Goal: Transaction & Acquisition: Purchase product/service

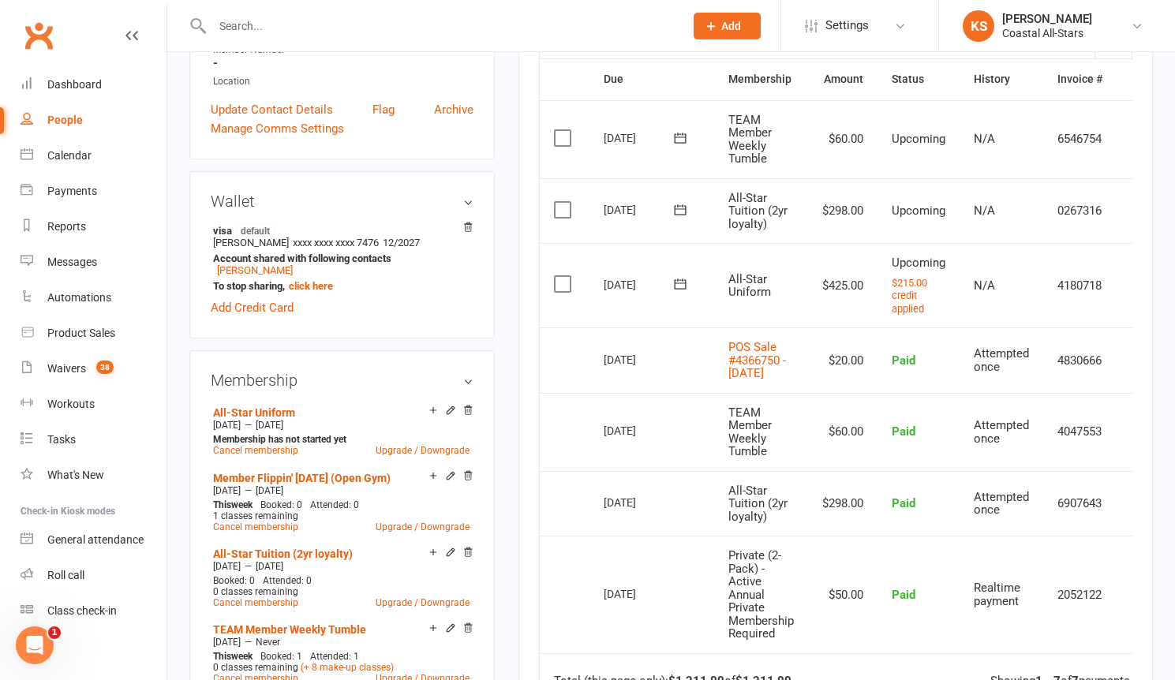
scroll to position [0, 29]
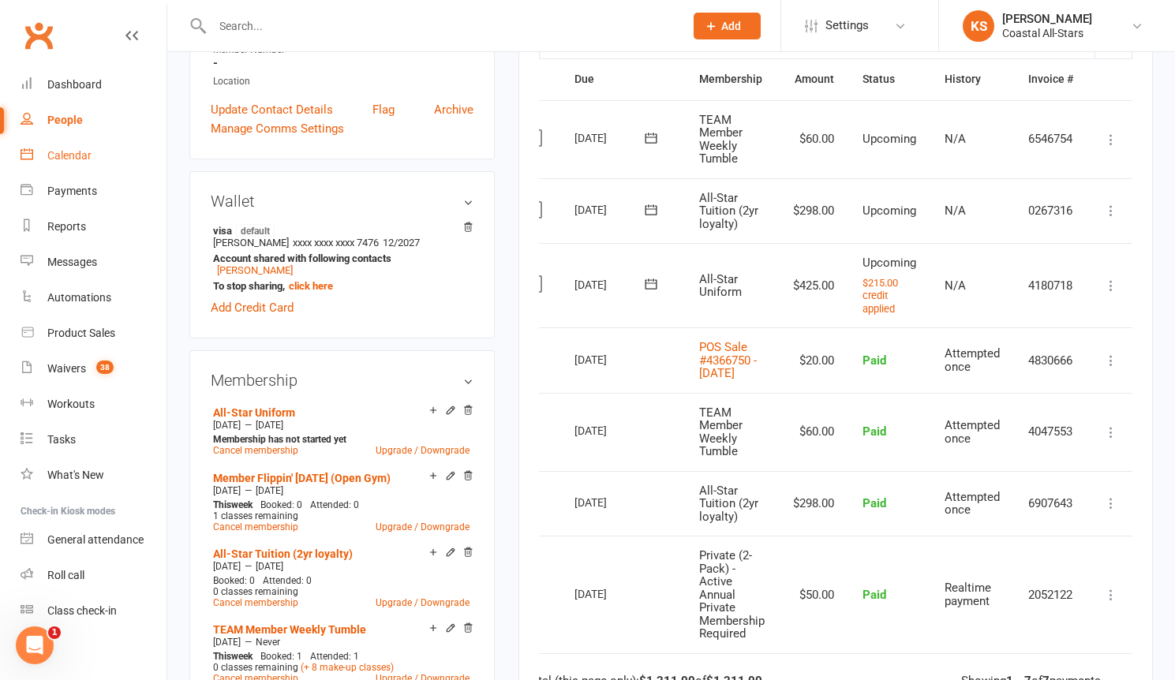
click at [51, 144] on link "Calendar" at bounding box center [94, 156] width 146 height 36
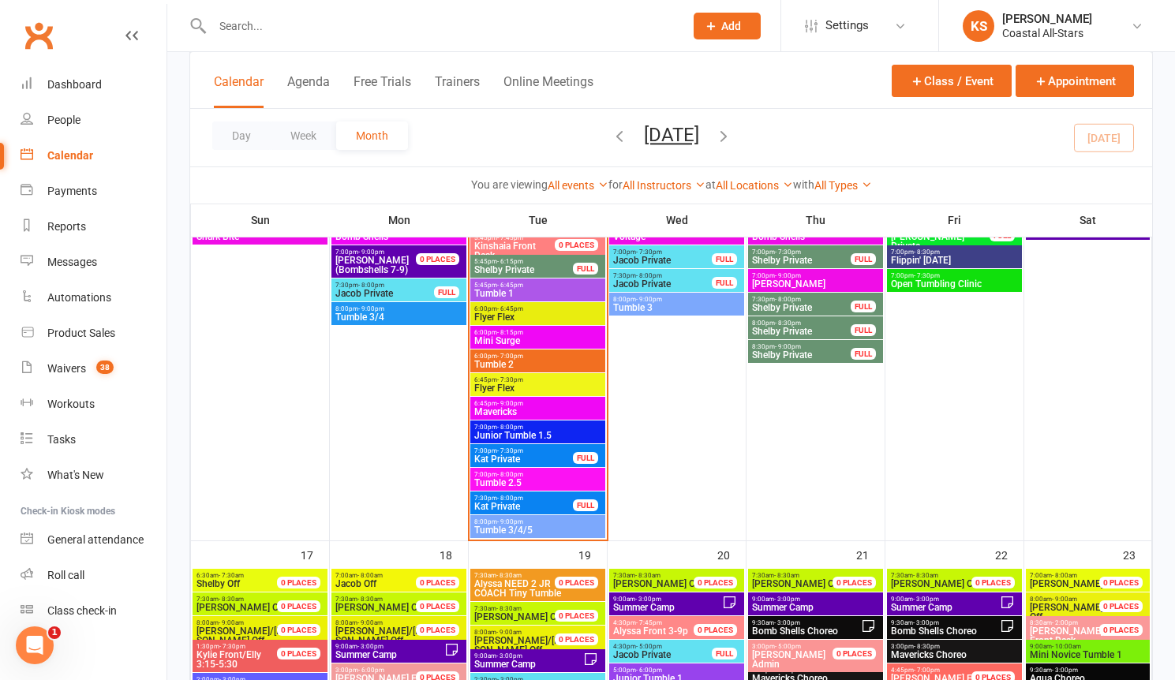
scroll to position [1633, 0]
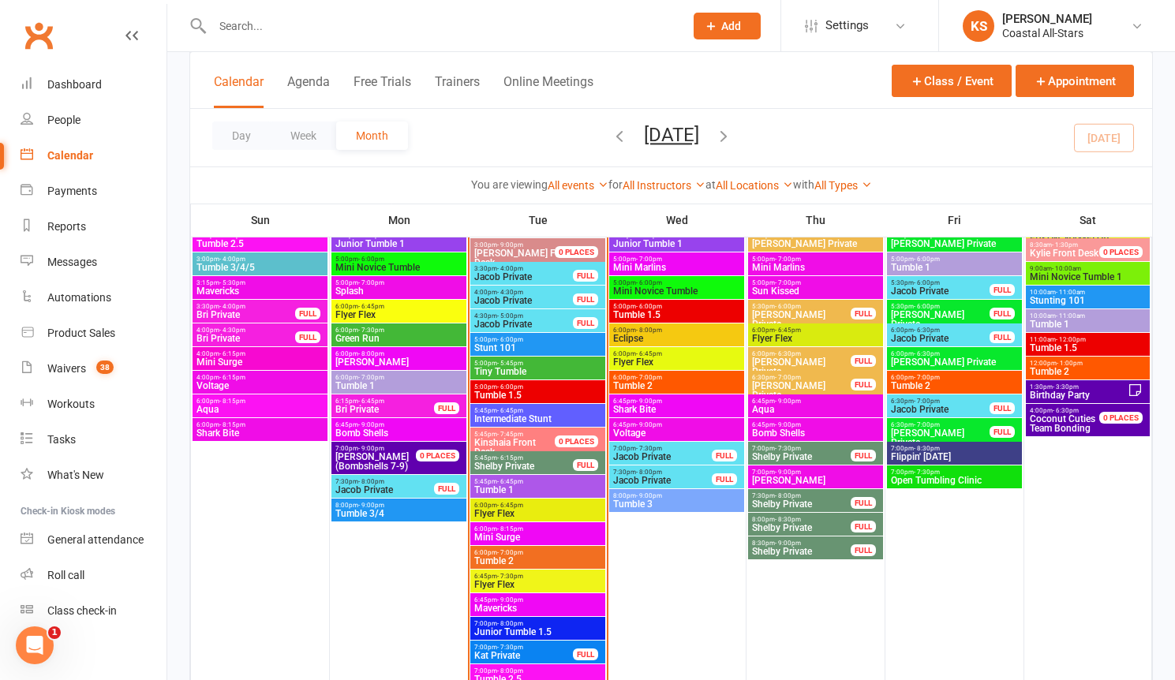
click at [521, 581] on span "Flyer Flex" at bounding box center [538, 584] width 129 height 9
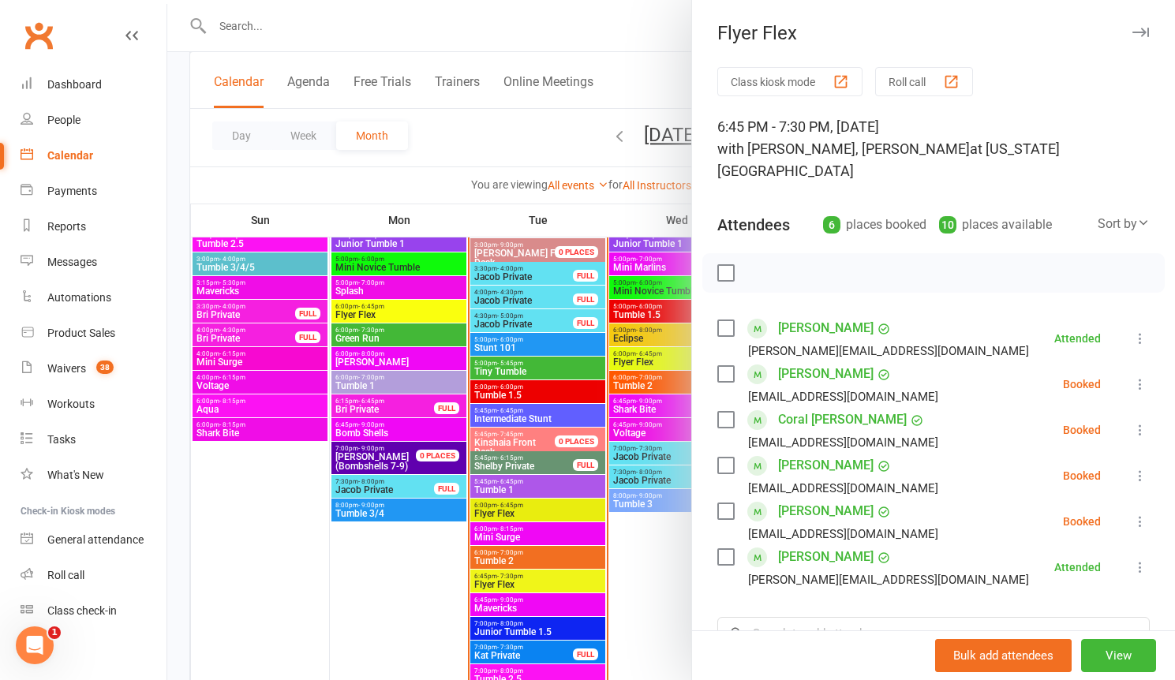
click at [639, 573] on div at bounding box center [671, 340] width 1008 height 680
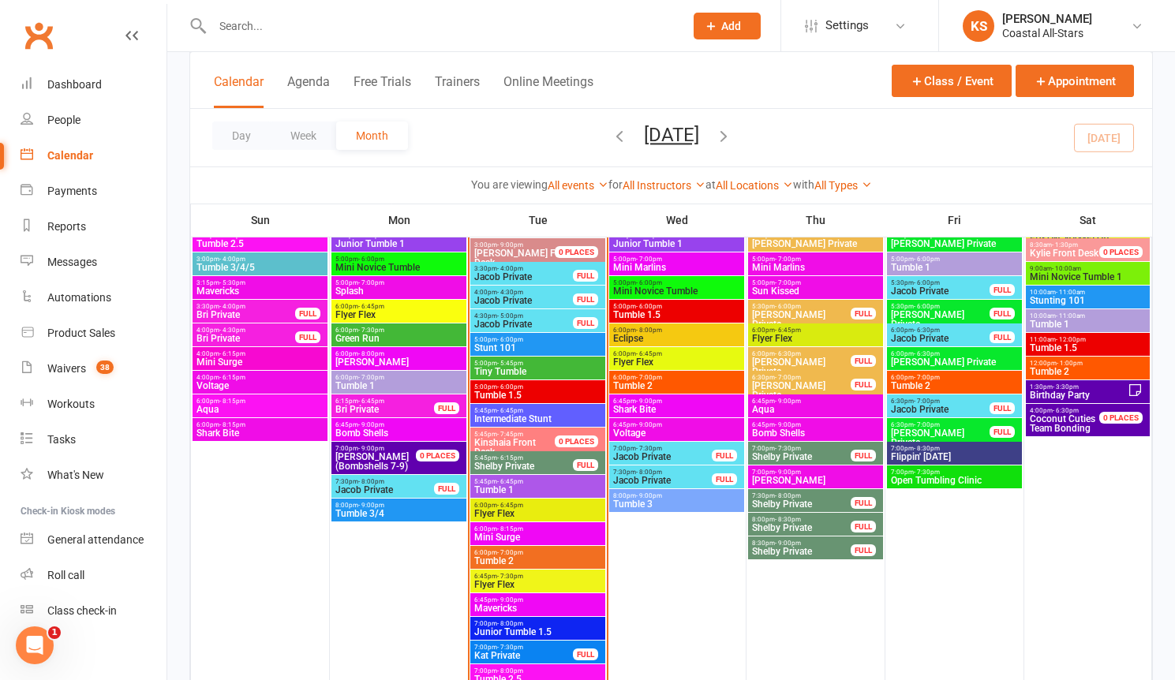
click at [542, 600] on span "6:45pm - 9:00pm" at bounding box center [538, 600] width 129 height 7
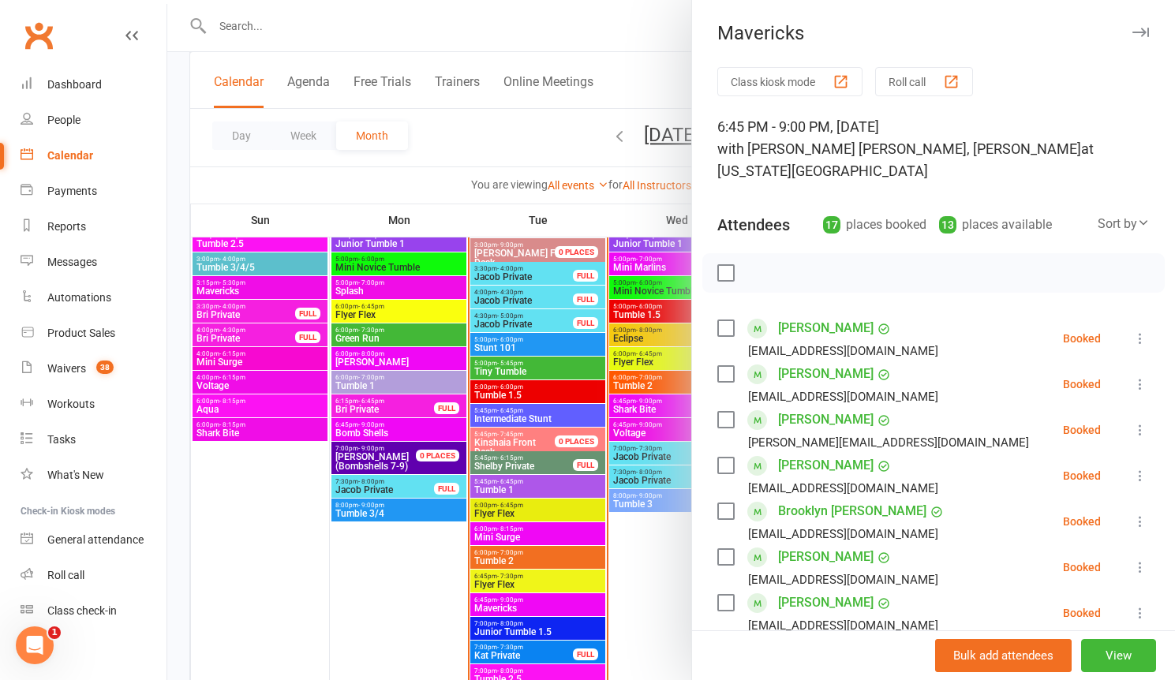
click at [643, 600] on div at bounding box center [671, 340] width 1008 height 680
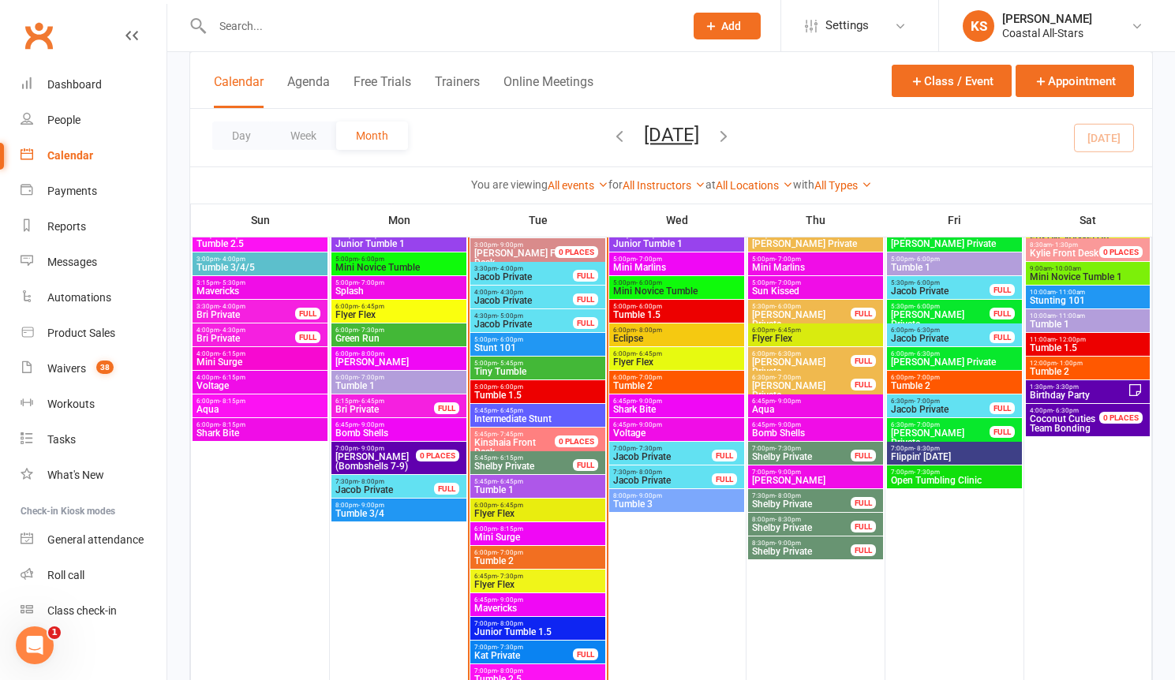
click at [362, 24] on input "text" at bounding box center [441, 26] width 466 height 22
click at [87, 332] on div "Product Sales" at bounding box center [81, 333] width 68 height 13
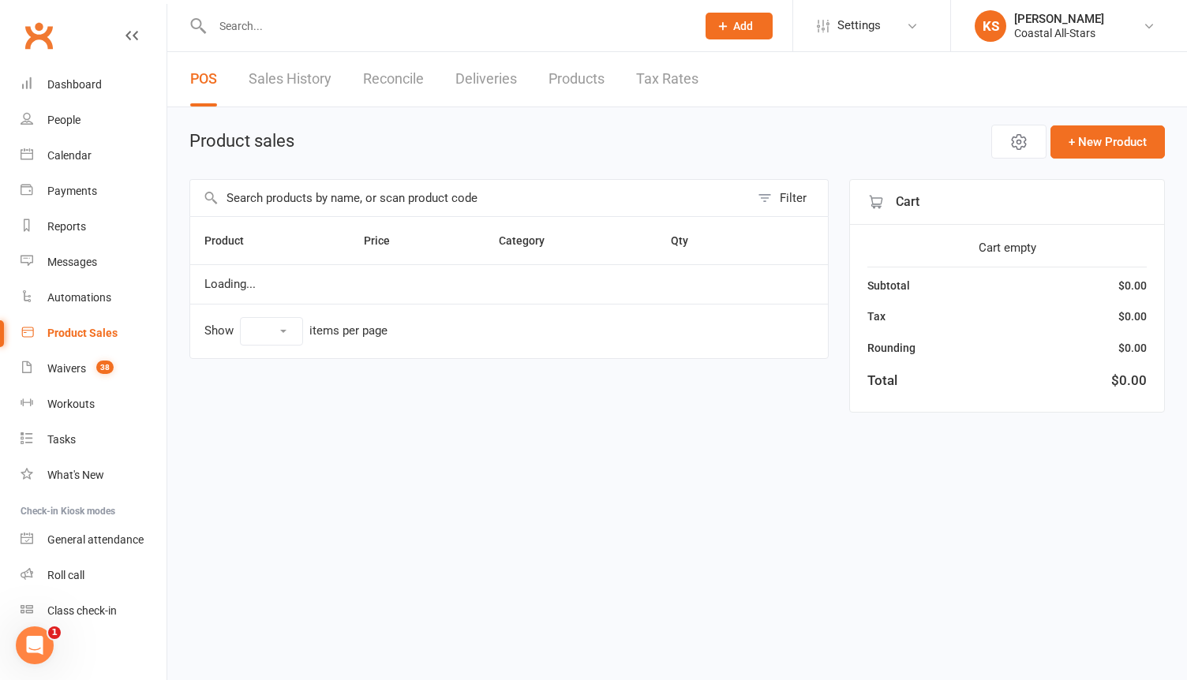
select select "100"
click at [381, 190] on input "text" at bounding box center [470, 198] width 560 height 36
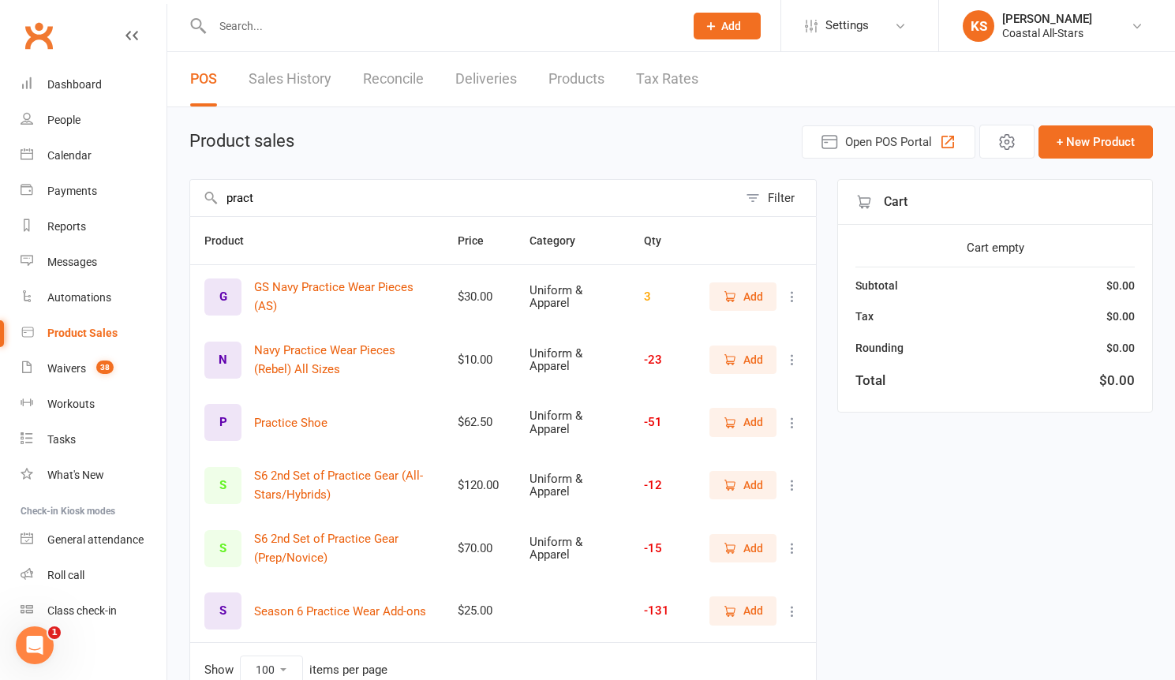
type input "pract"
click at [754, 418] on span "Add" at bounding box center [754, 422] width 20 height 17
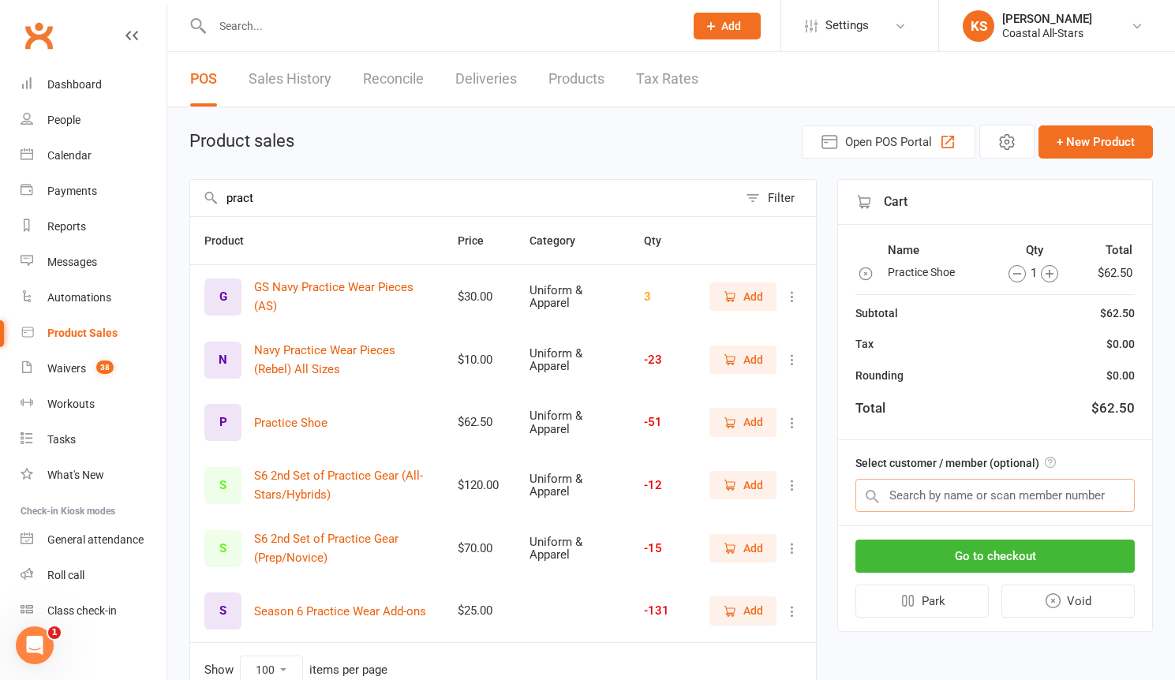
click at [963, 482] on input "text" at bounding box center [995, 495] width 279 height 33
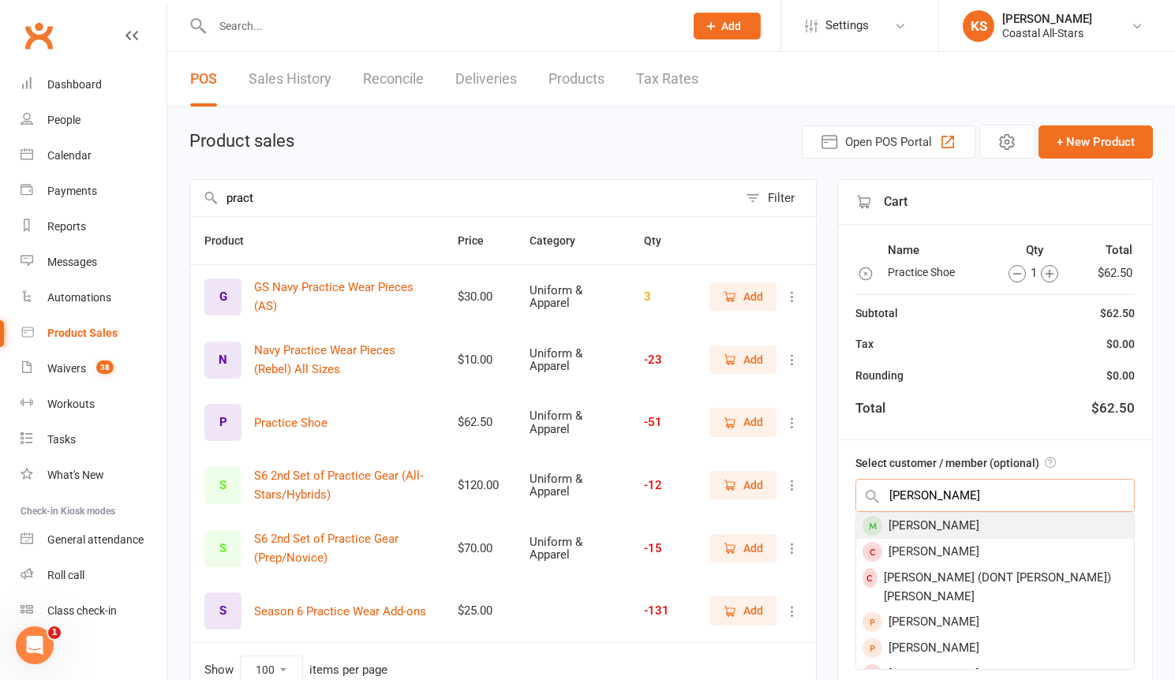
type input "Liliana maniego"
click at [956, 525] on div "[PERSON_NAME]" at bounding box center [996, 526] width 278 height 26
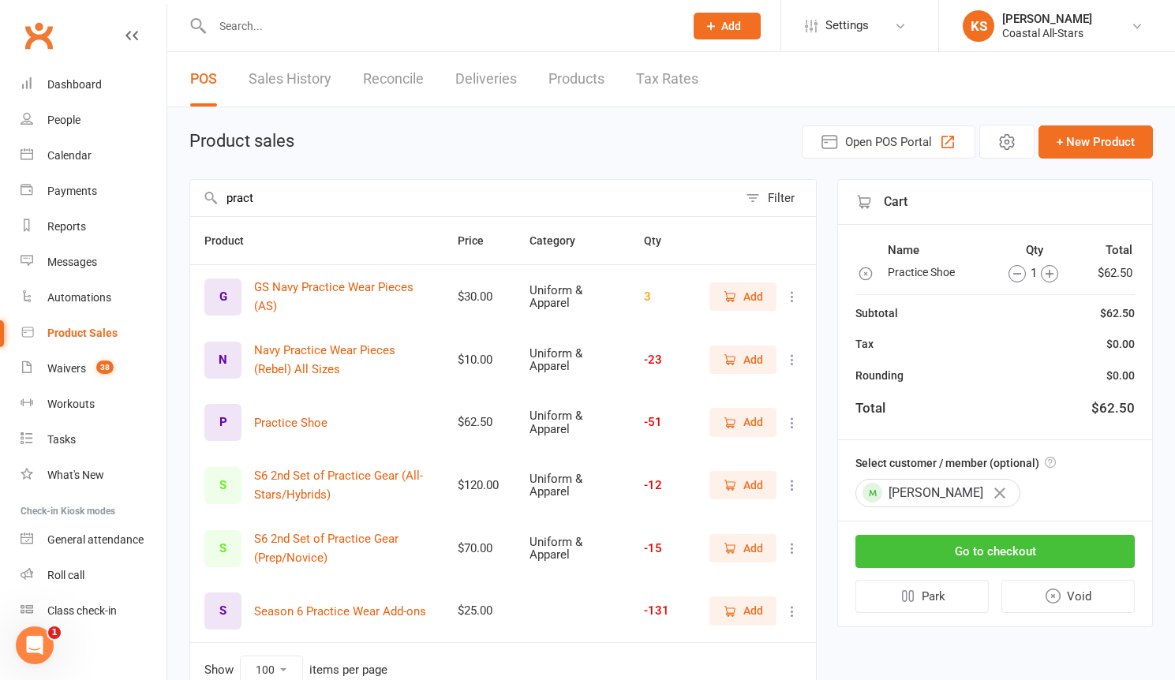
click at [969, 556] on button "Go to checkout" at bounding box center [995, 551] width 279 height 33
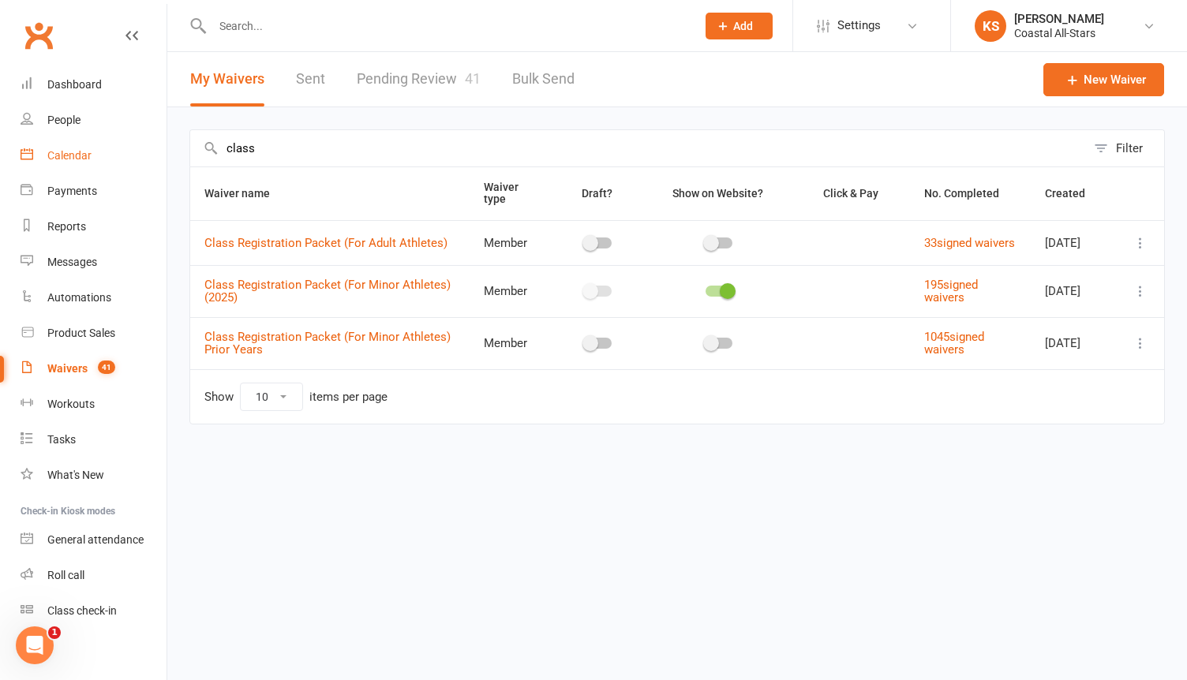
click at [79, 160] on div "Calendar" at bounding box center [69, 155] width 44 height 13
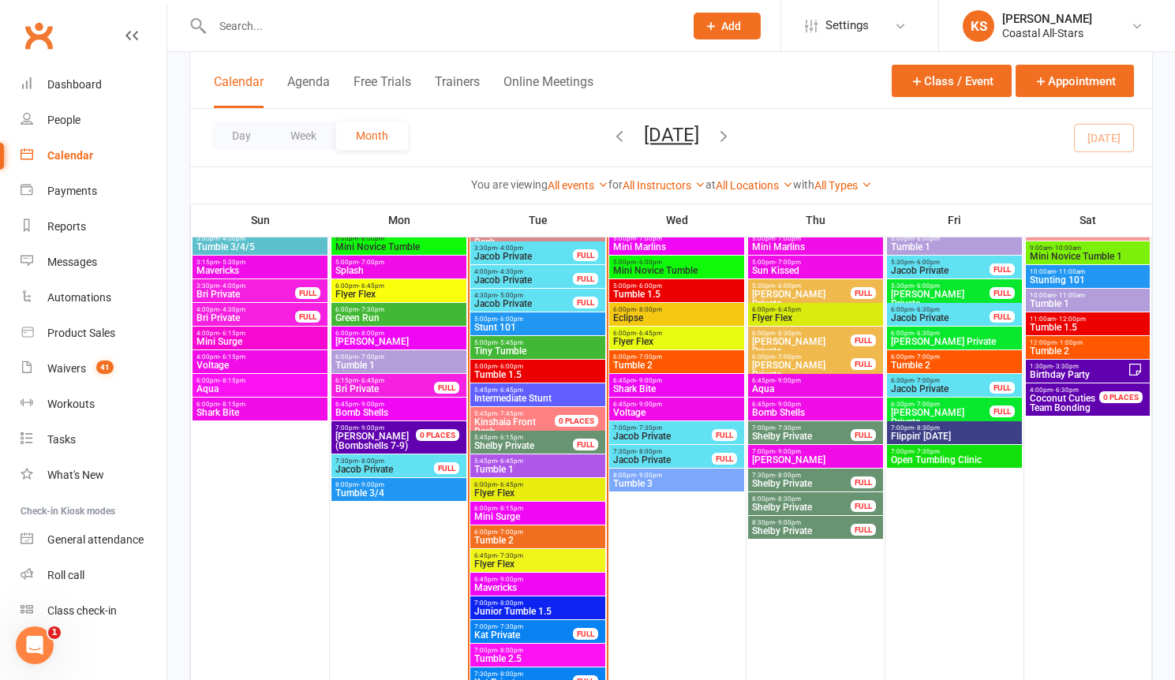
scroll to position [1644, 0]
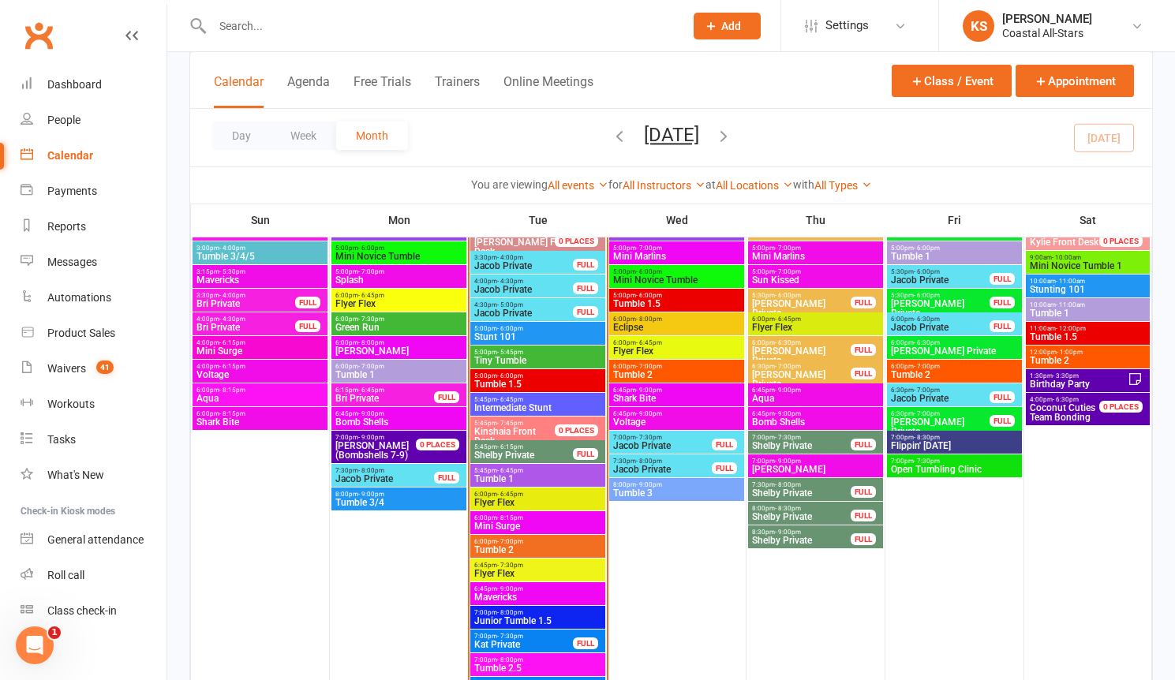
click at [537, 475] on span "Tumble 1" at bounding box center [538, 478] width 129 height 9
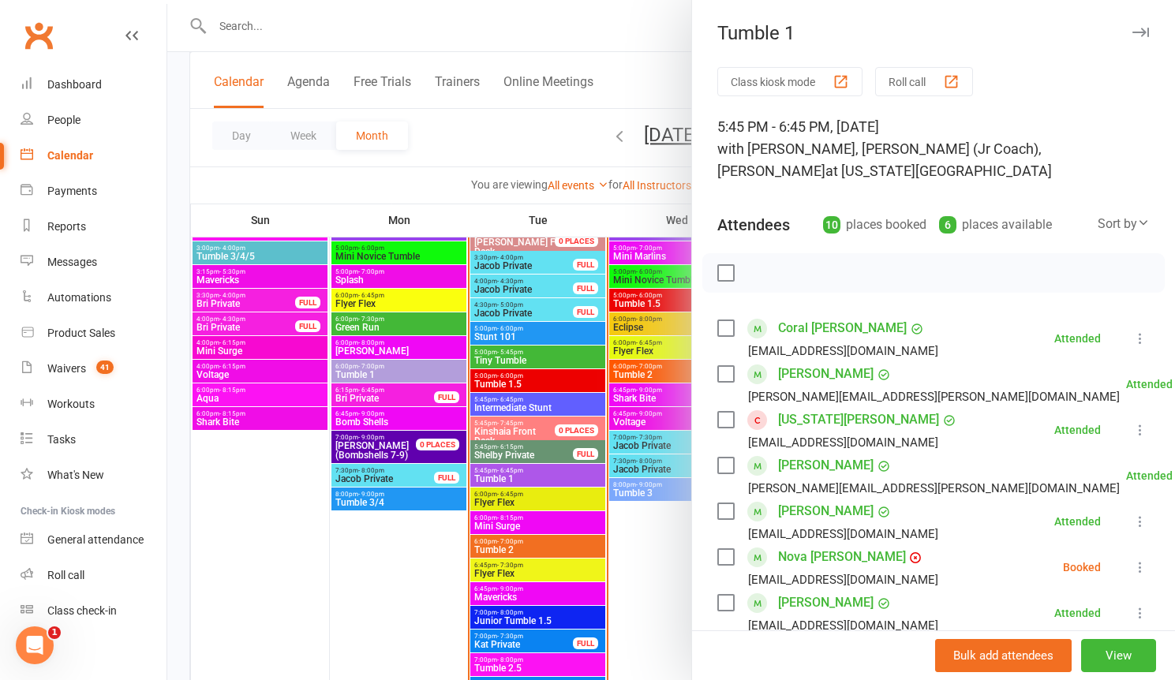
click at [662, 571] on div at bounding box center [671, 340] width 1008 height 680
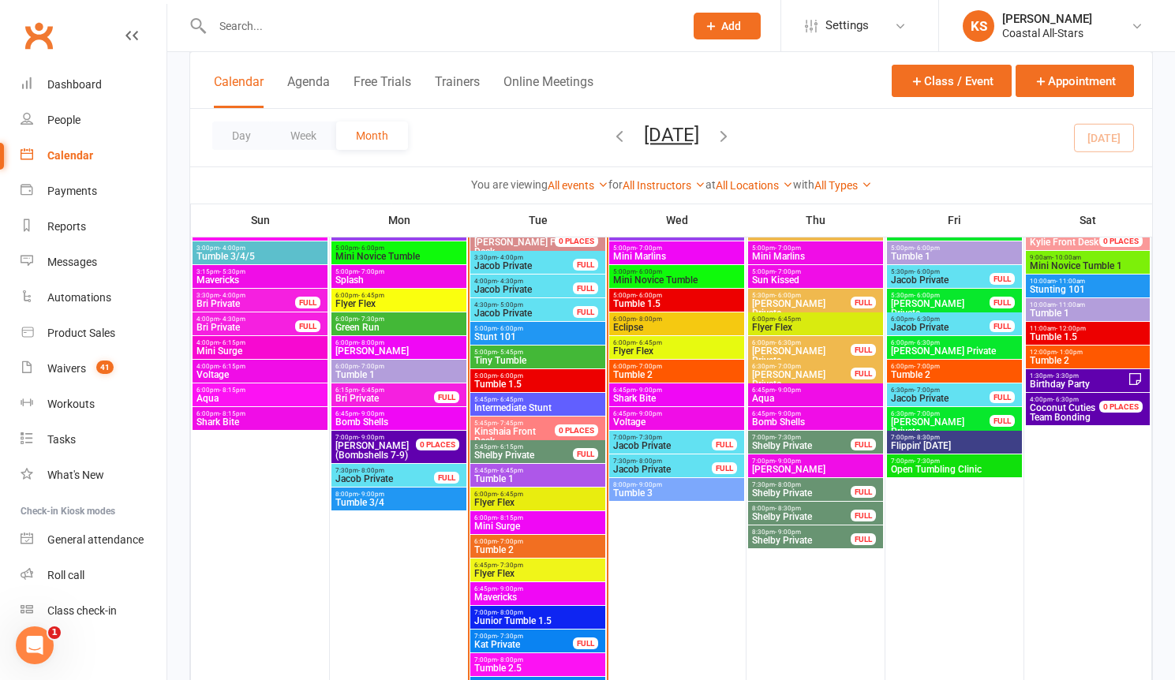
click at [536, 407] on span "Intermediate Stunt" at bounding box center [538, 407] width 129 height 9
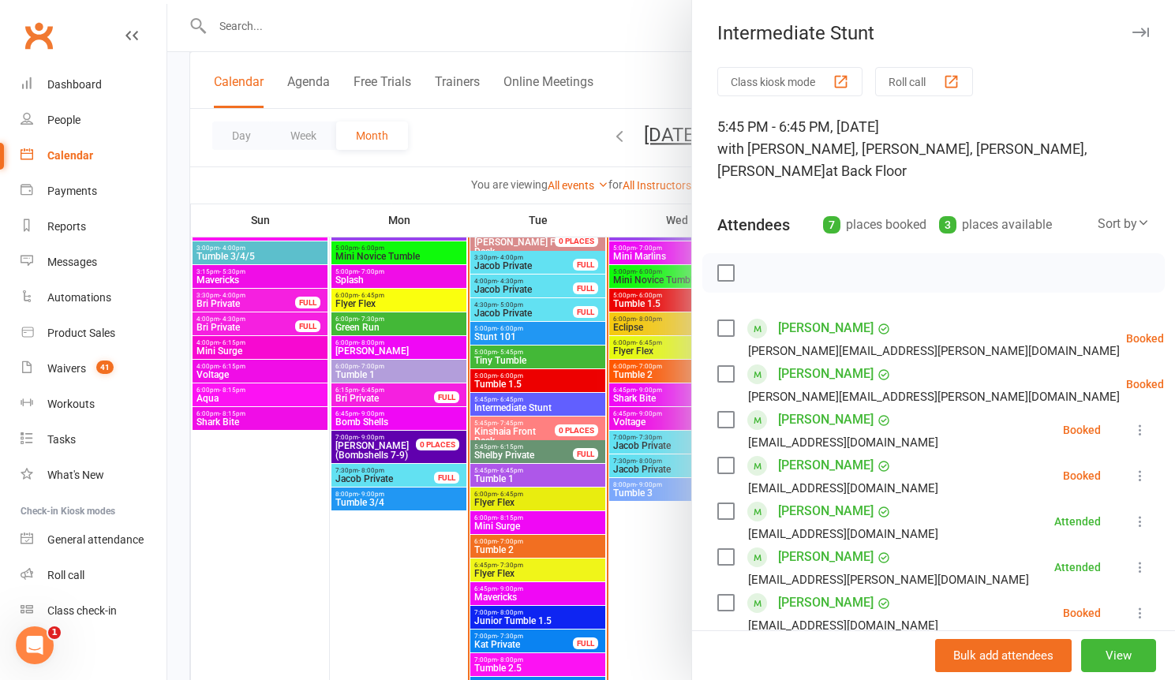
click at [653, 568] on div at bounding box center [671, 340] width 1008 height 680
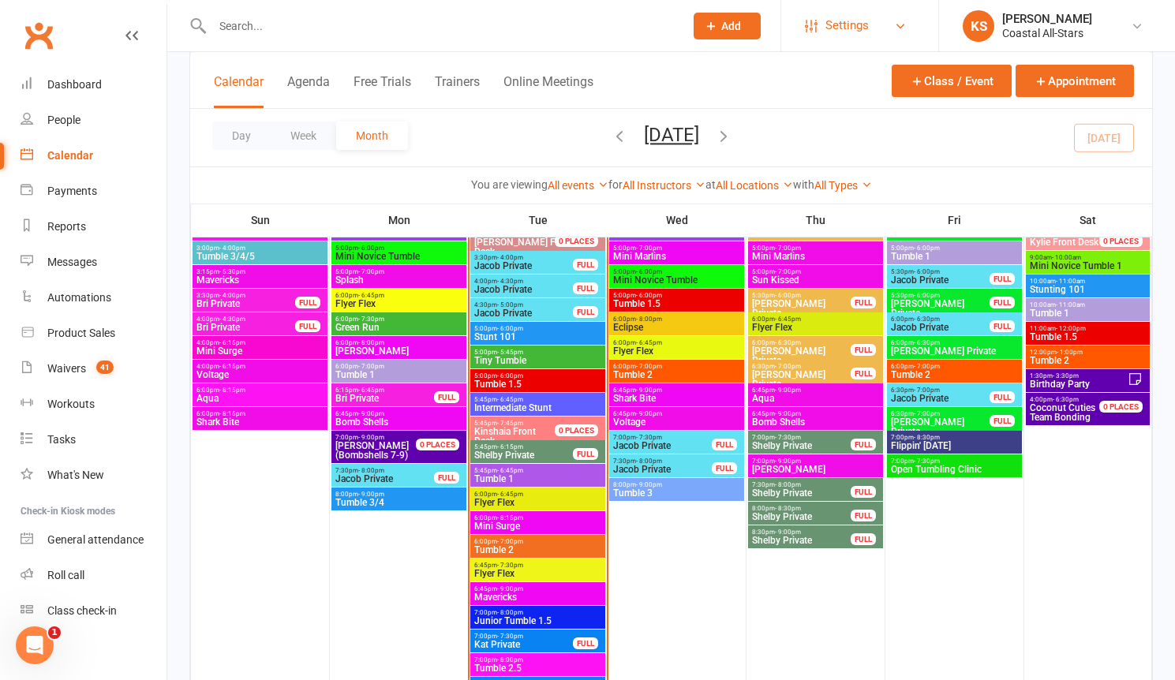
click at [857, 32] on span "Settings" at bounding box center [847, 26] width 43 height 36
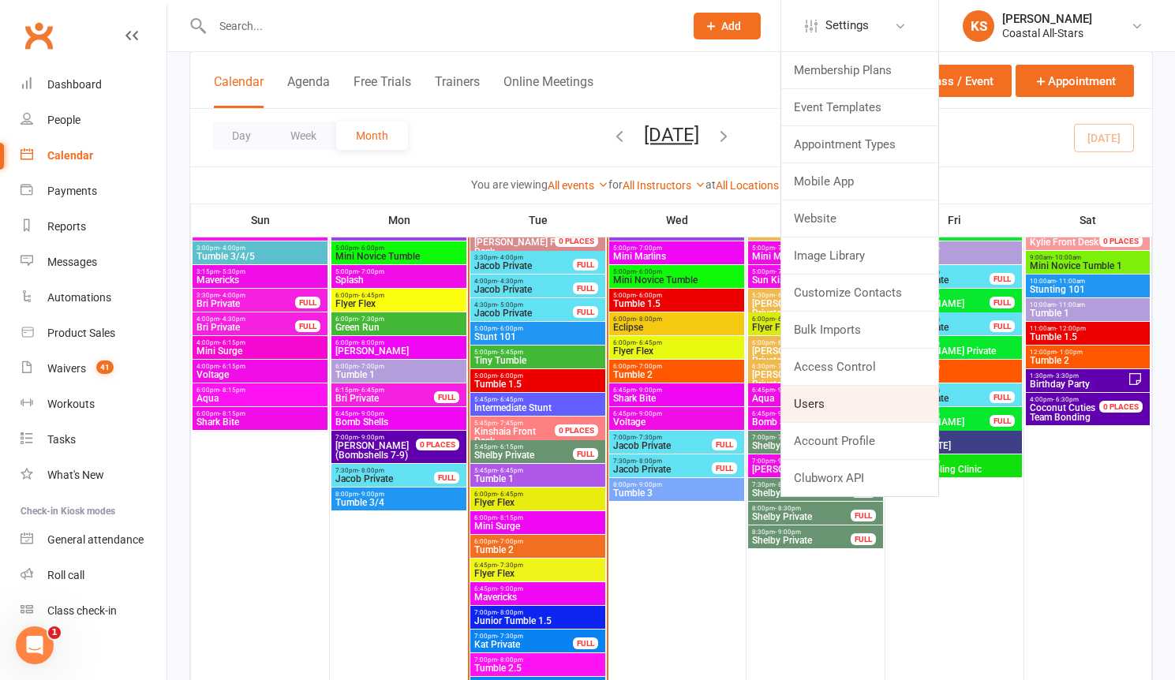
click at [843, 416] on link "Users" at bounding box center [860, 404] width 157 height 36
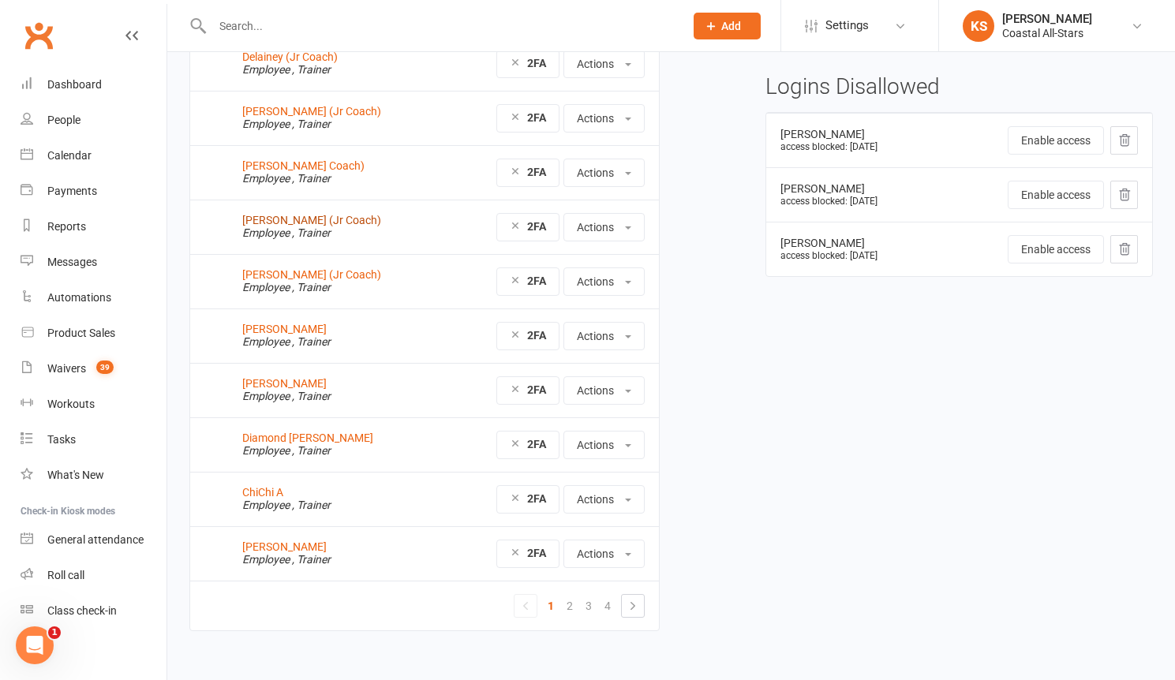
scroll to position [149, 0]
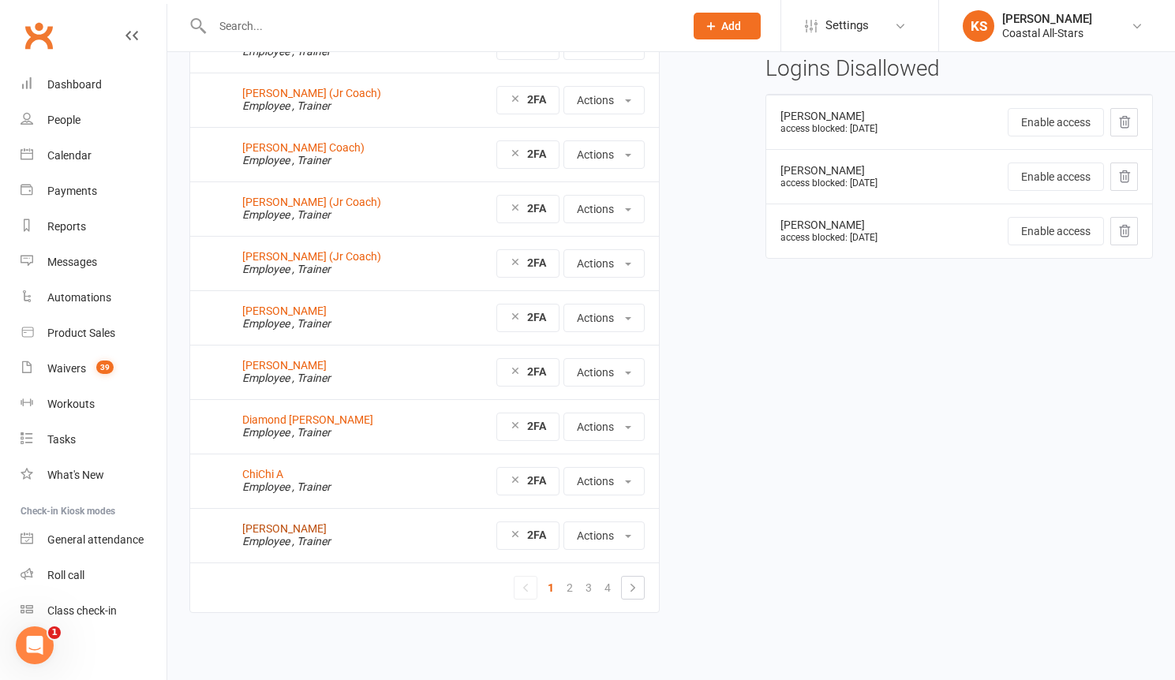
click at [295, 532] on link "[PERSON_NAME]" at bounding box center [284, 529] width 84 height 13
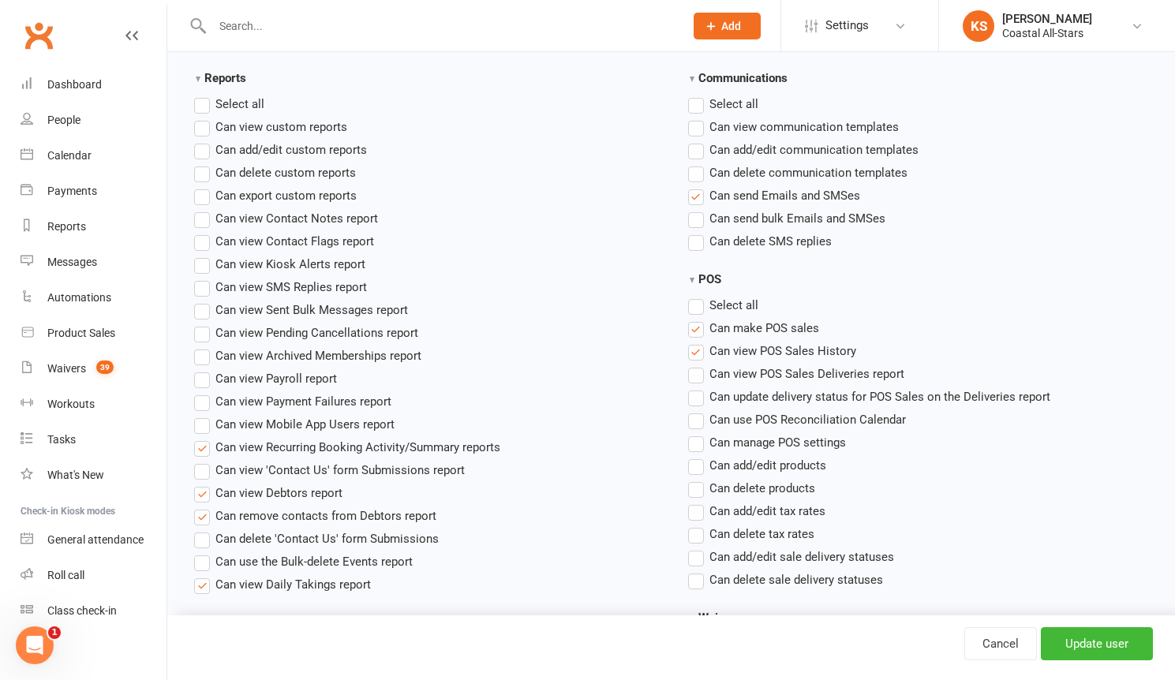
scroll to position [1295, 0]
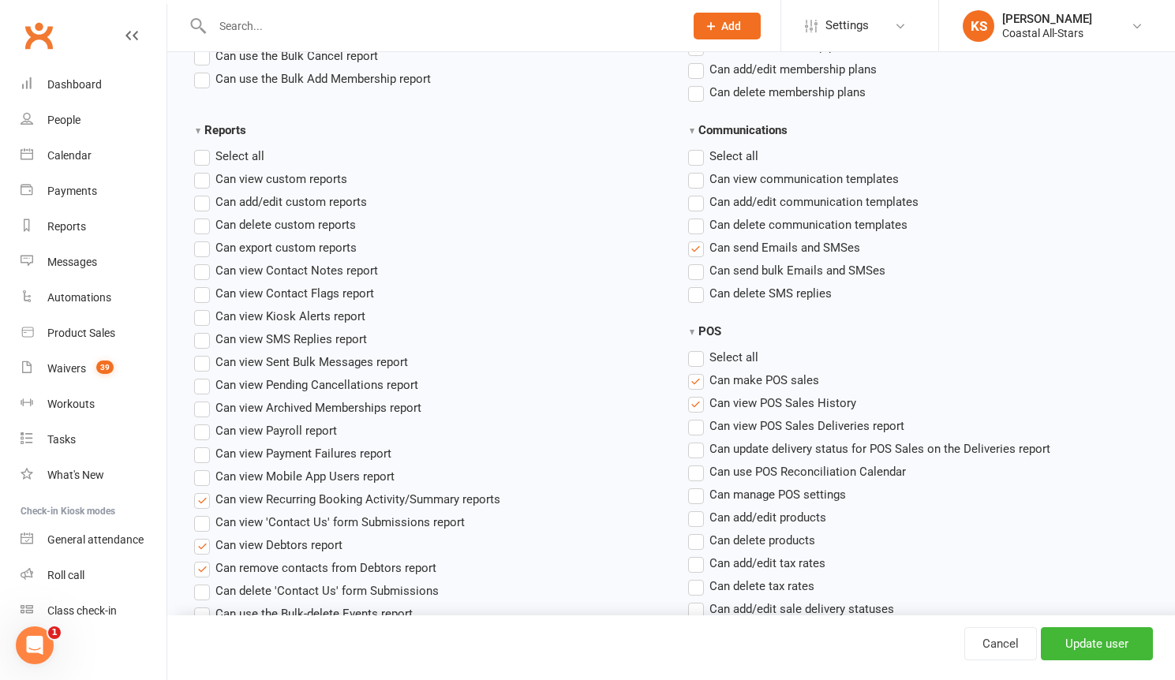
click at [697, 273] on label"] "Can send bulk Emails and SMSes" at bounding box center [786, 270] width 197 height 19
click at [697, 261] on input "Can send bulk Emails and SMSes" at bounding box center [693, 261] width 10 height 0
drag, startPoint x: 1107, startPoint y: 650, endPoint x: 1118, endPoint y: 666, distance: 19.9
click at [1107, 650] on input "Update user" at bounding box center [1097, 644] width 112 height 33
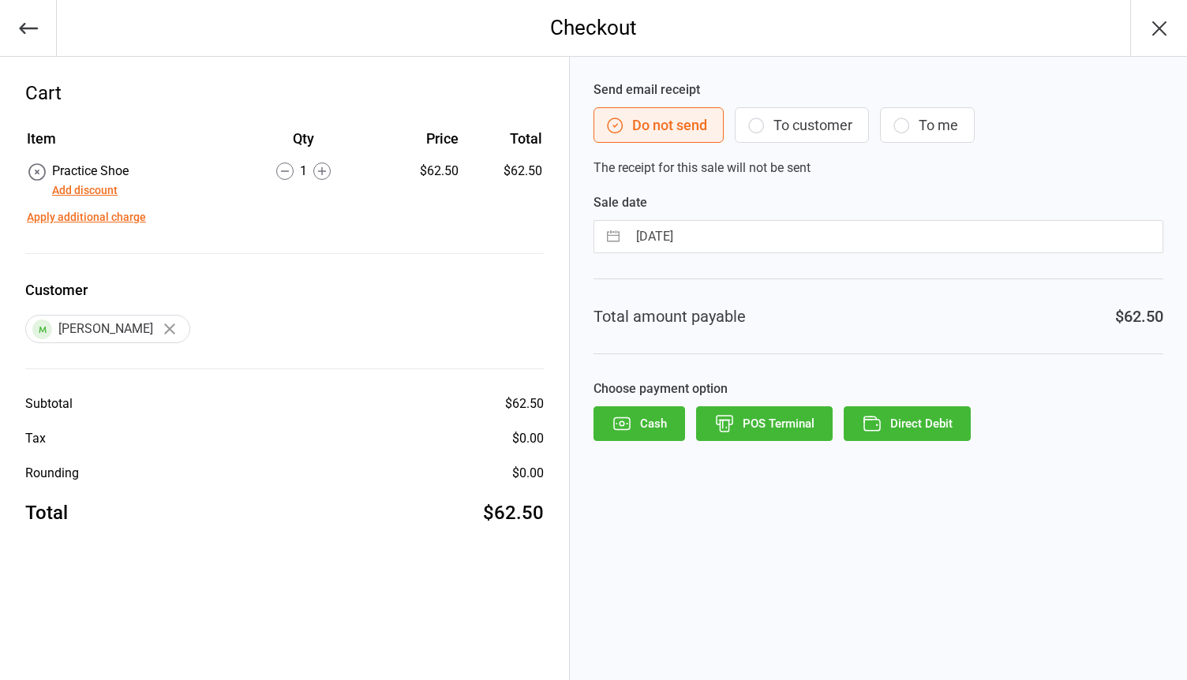
click at [781, 126] on button "To customer" at bounding box center [802, 125] width 134 height 36
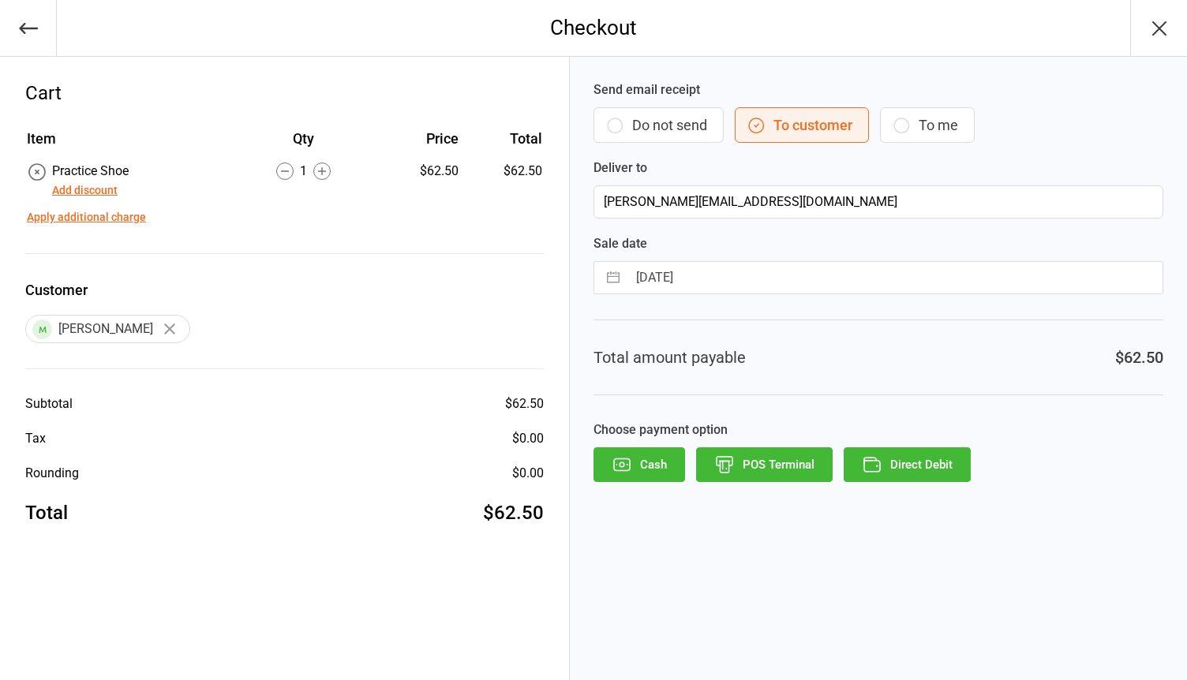
click at [915, 469] on button "Direct Debit" at bounding box center [907, 465] width 127 height 35
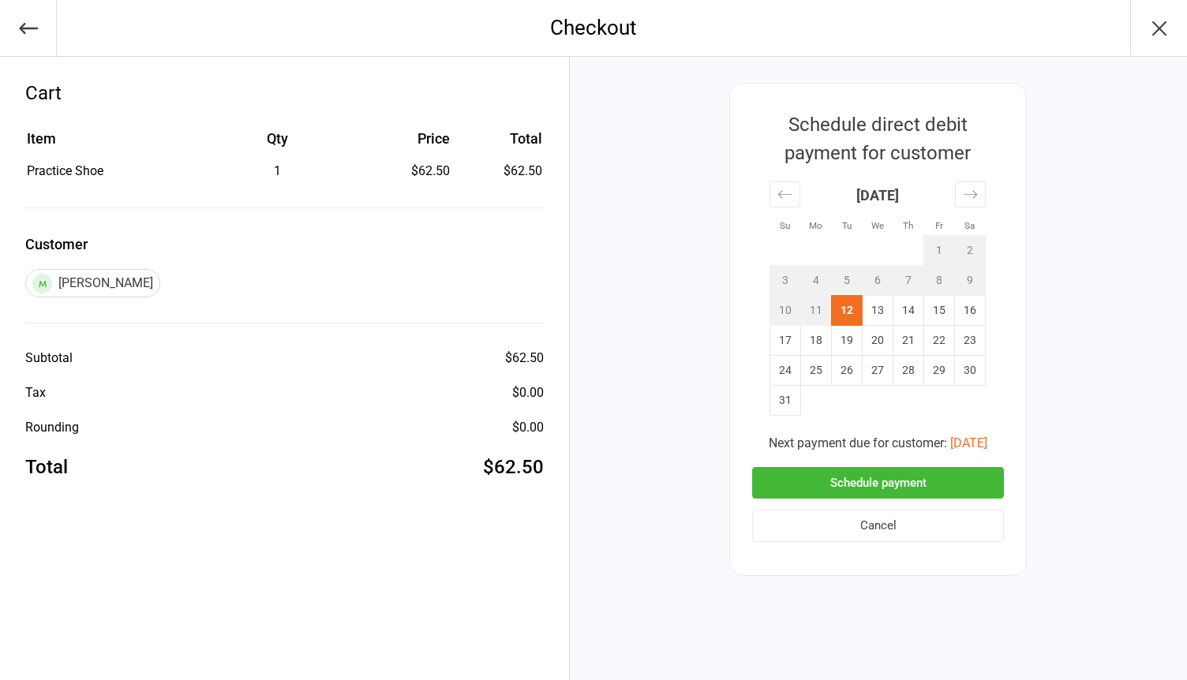
click at [912, 489] on button "Schedule payment" at bounding box center [878, 483] width 252 height 32
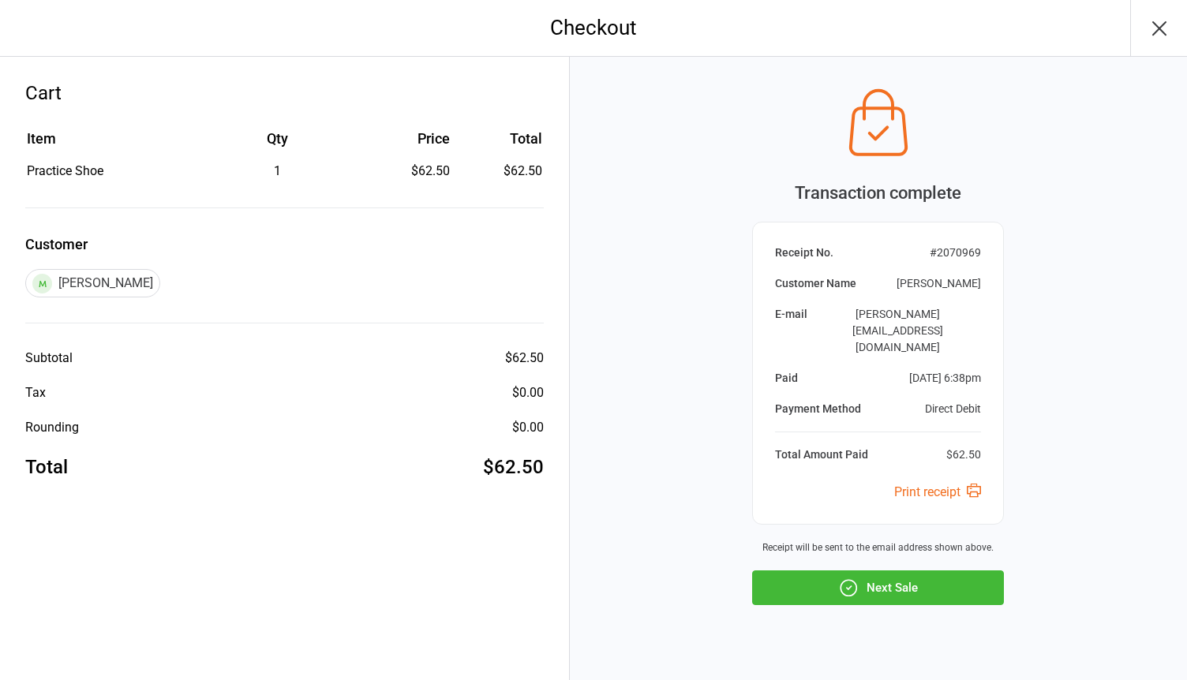
click at [897, 571] on button "Next Sale" at bounding box center [878, 588] width 252 height 35
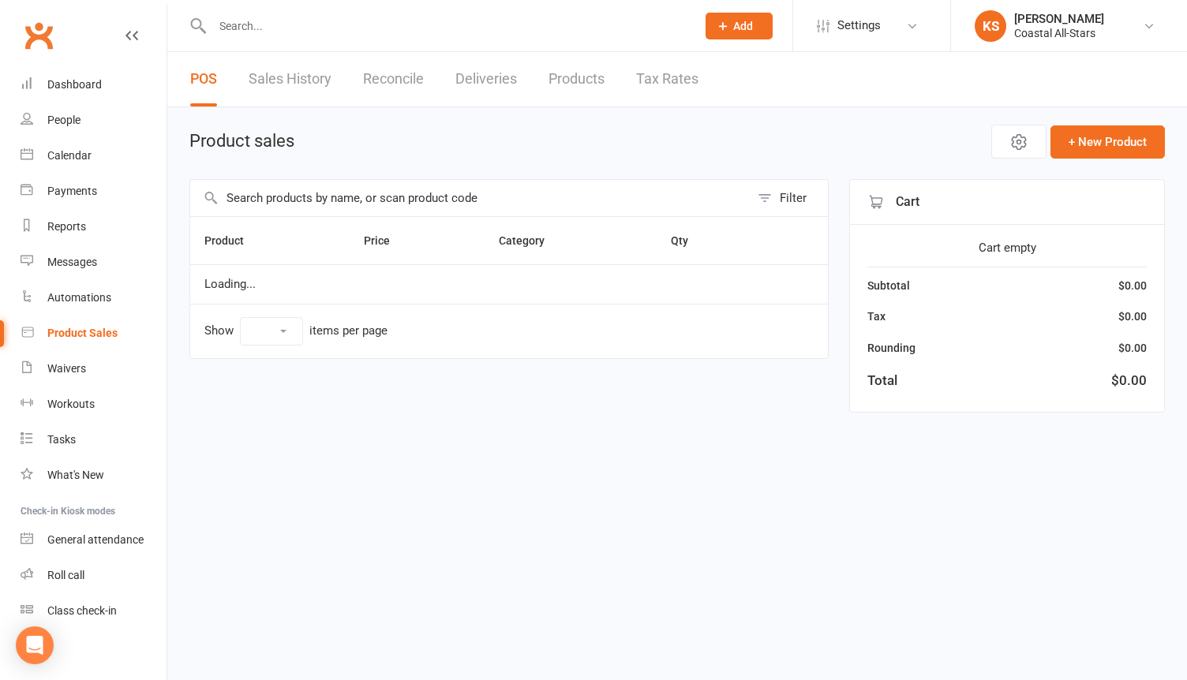
select select "100"
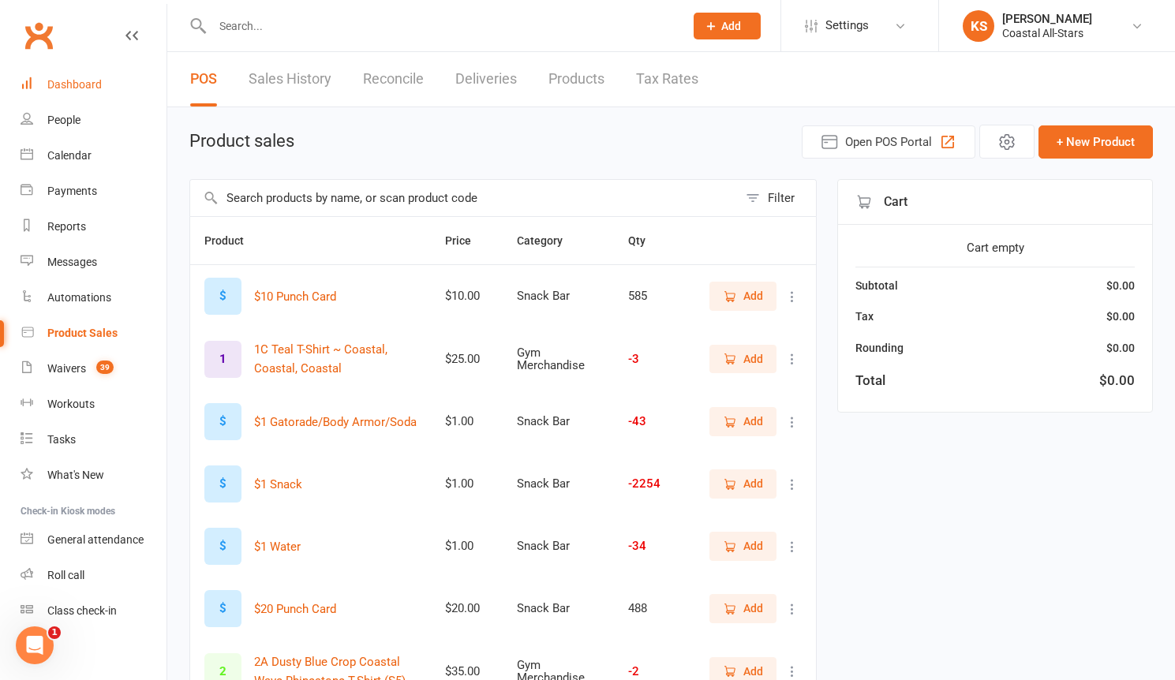
click at [77, 84] on div "Dashboard" at bounding box center [74, 84] width 54 height 13
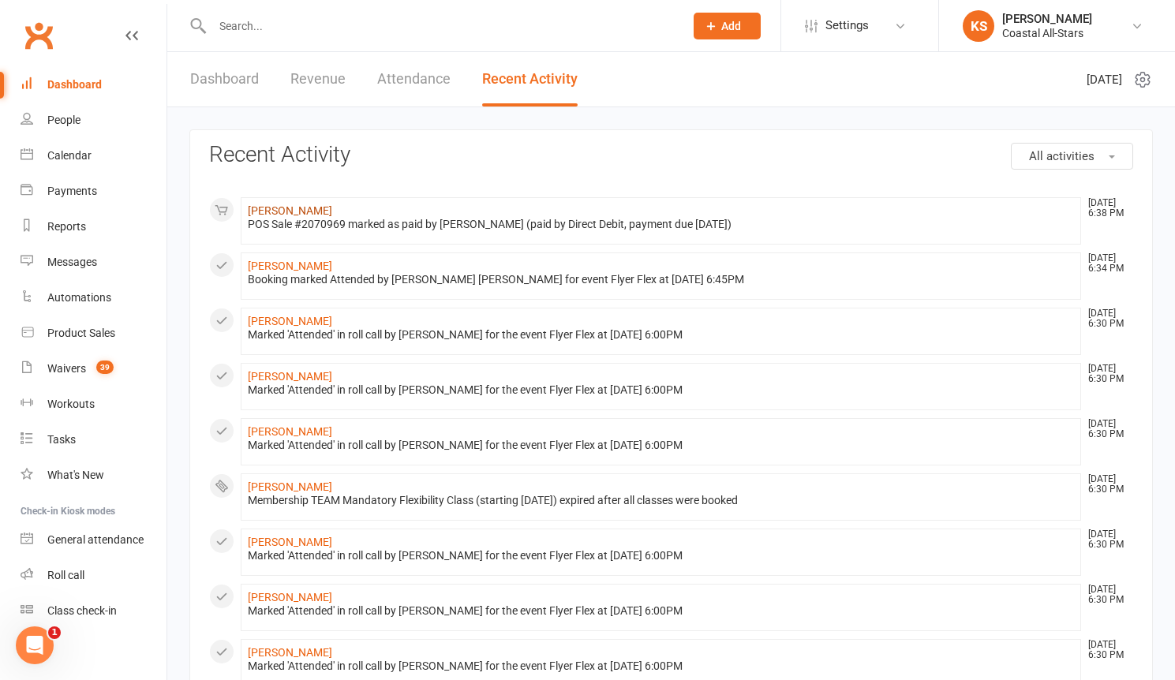
click at [300, 213] on link "[PERSON_NAME]" at bounding box center [290, 210] width 84 height 13
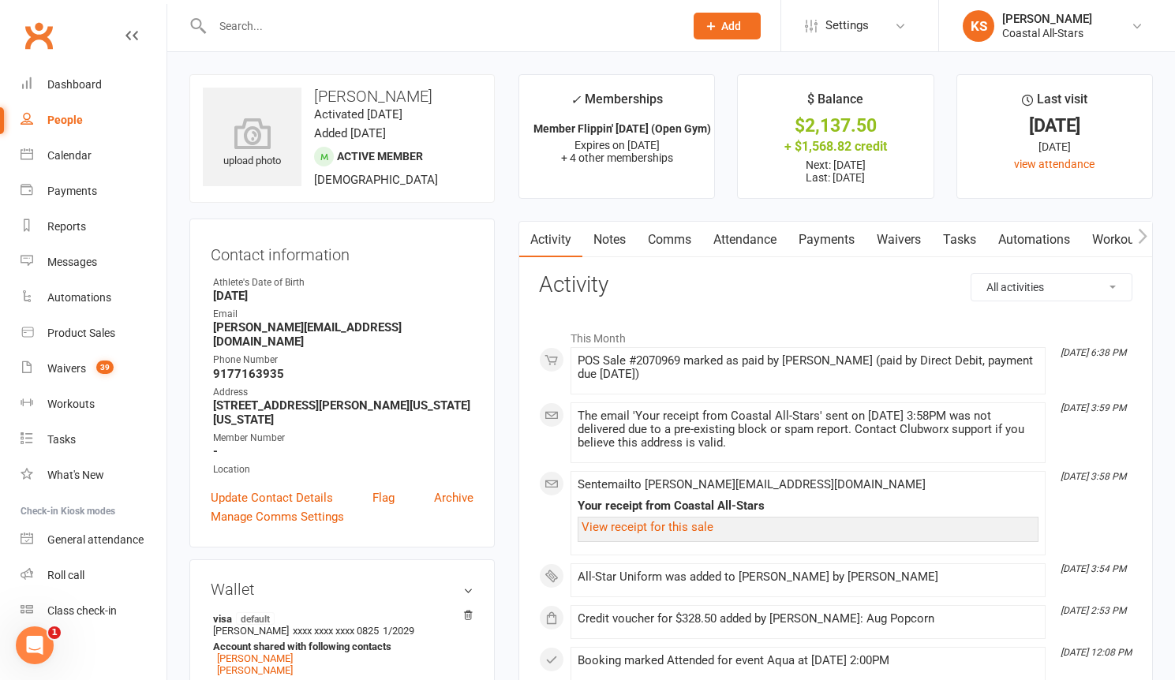
click at [1141, 241] on icon "button" at bounding box center [1142, 236] width 9 height 15
click at [1096, 239] on link "Credit balance" at bounding box center [1102, 240] width 102 height 36
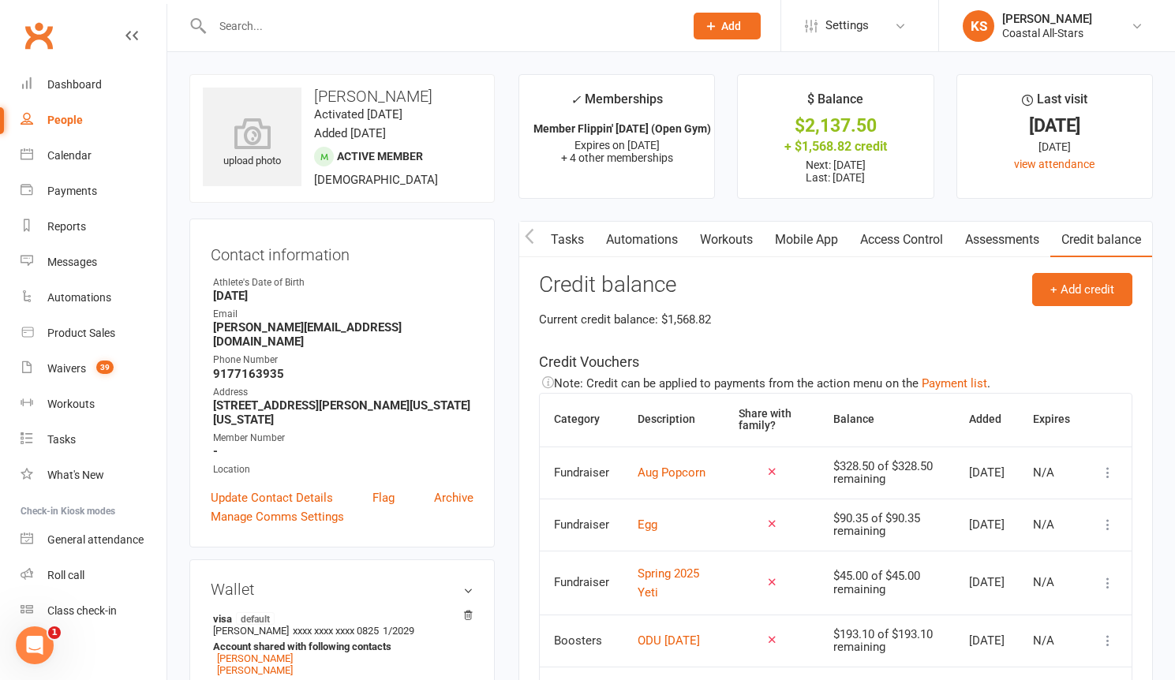
click at [526, 235] on icon "button" at bounding box center [529, 236] width 9 height 15
click at [650, 241] on link "Payments" at bounding box center [661, 240] width 78 height 36
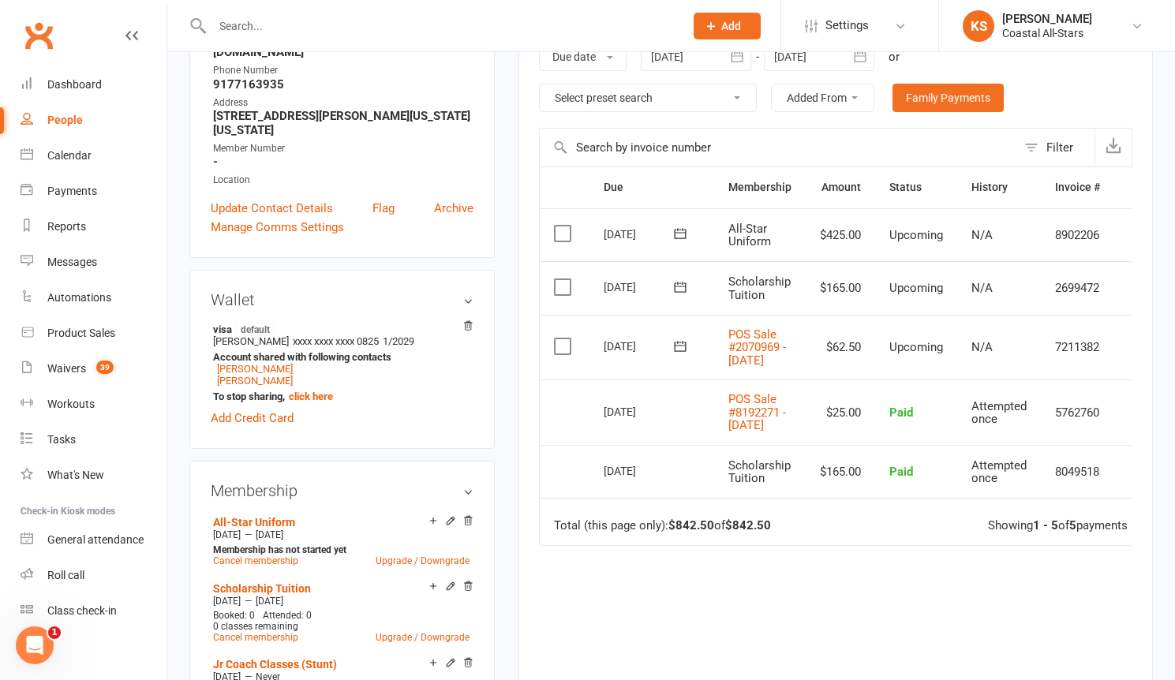
scroll to position [295, 0]
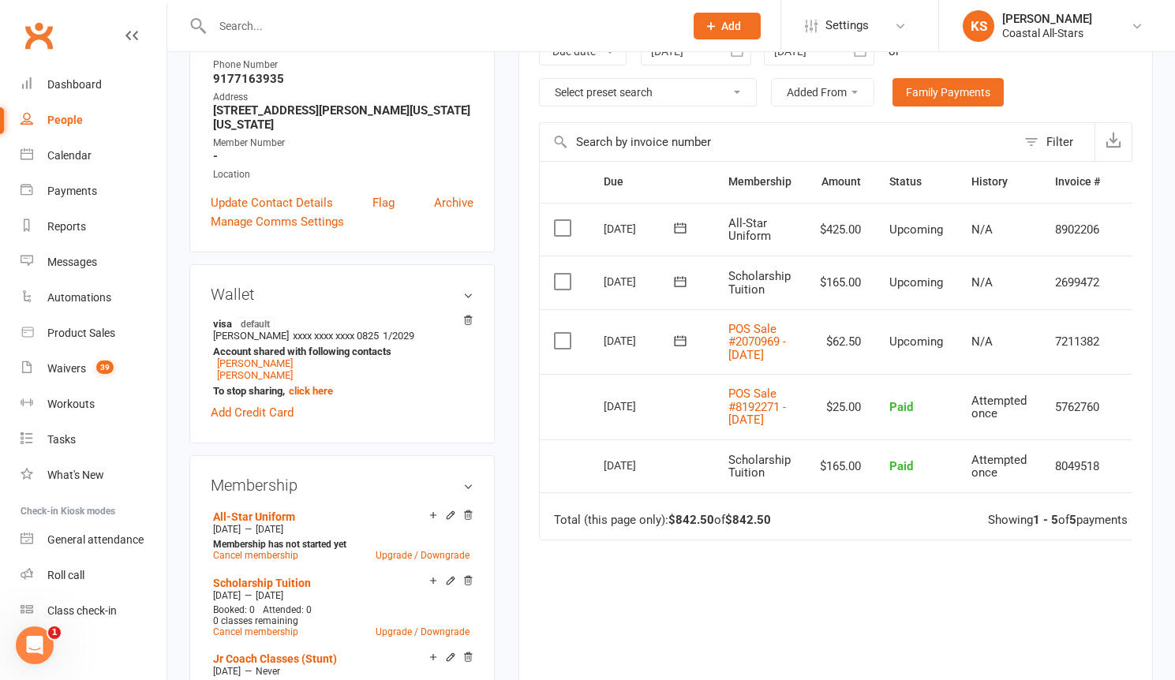
click at [1070, 362] on td "7211382" at bounding box center [1077, 342] width 73 height 66
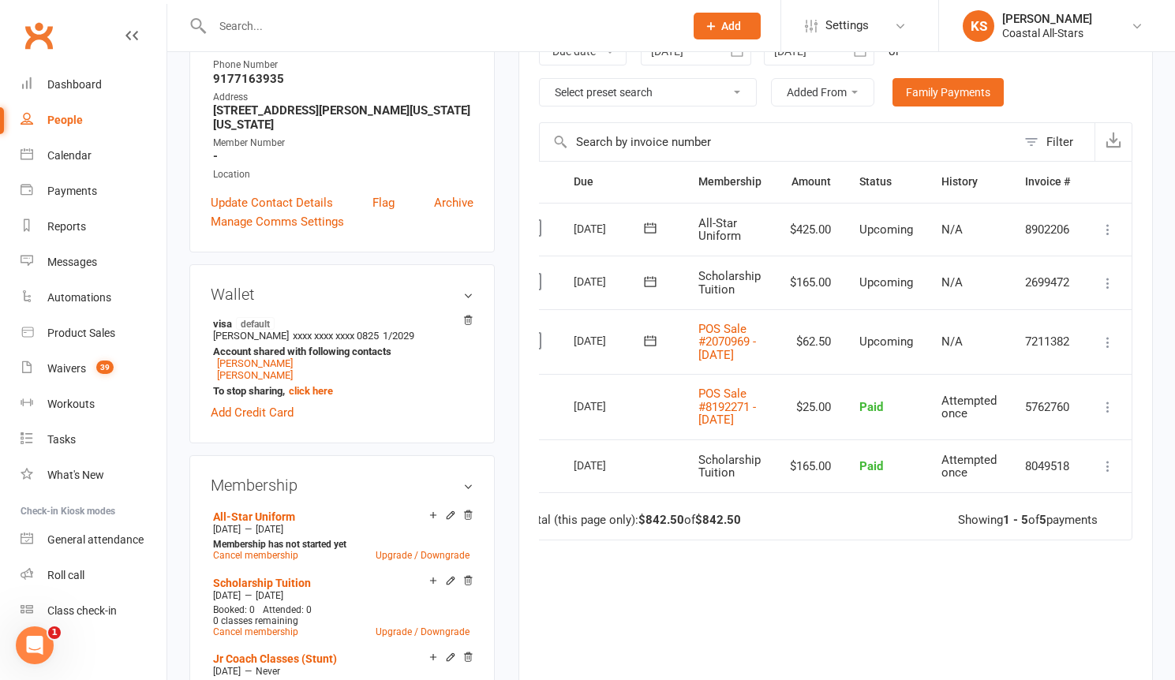
scroll to position [0, 33]
click at [1115, 347] on icon at bounding box center [1108, 343] width 16 height 16
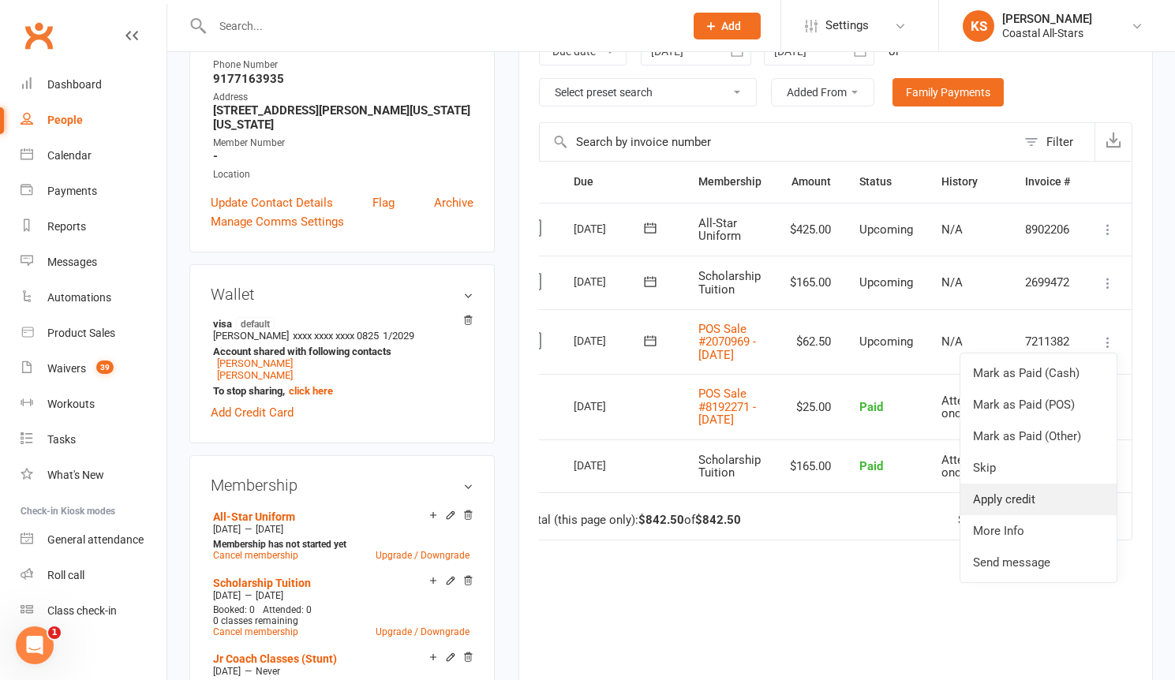
click at [1029, 498] on link "Apply credit" at bounding box center [1039, 500] width 156 height 32
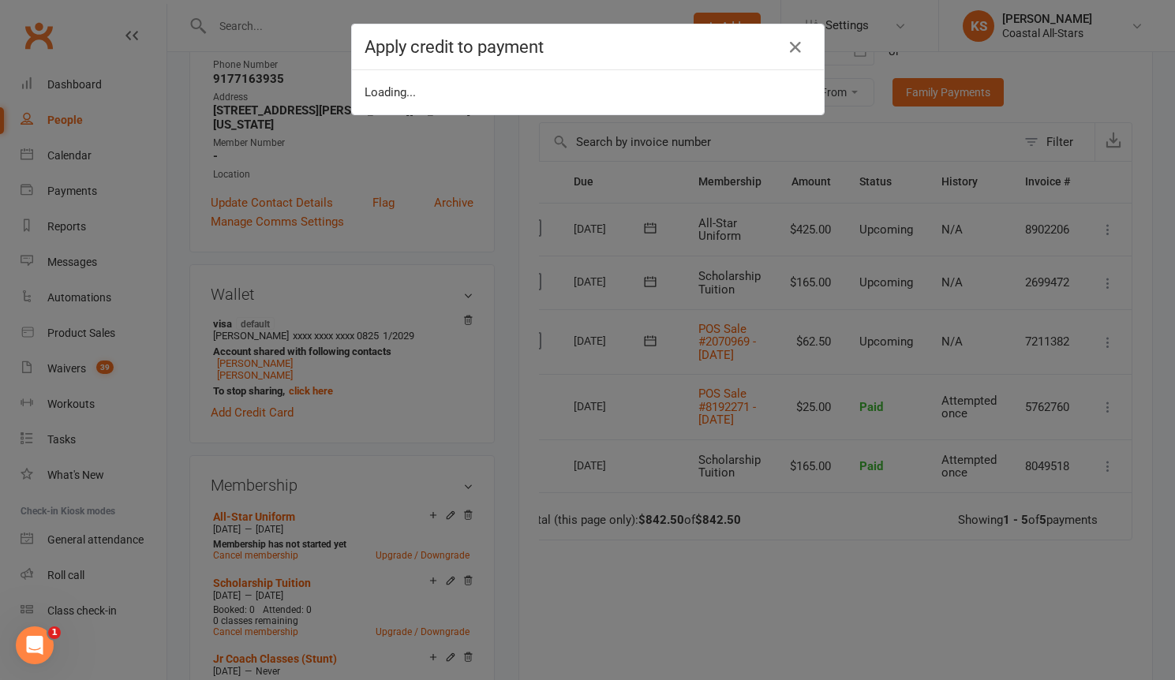
scroll to position [0, 25]
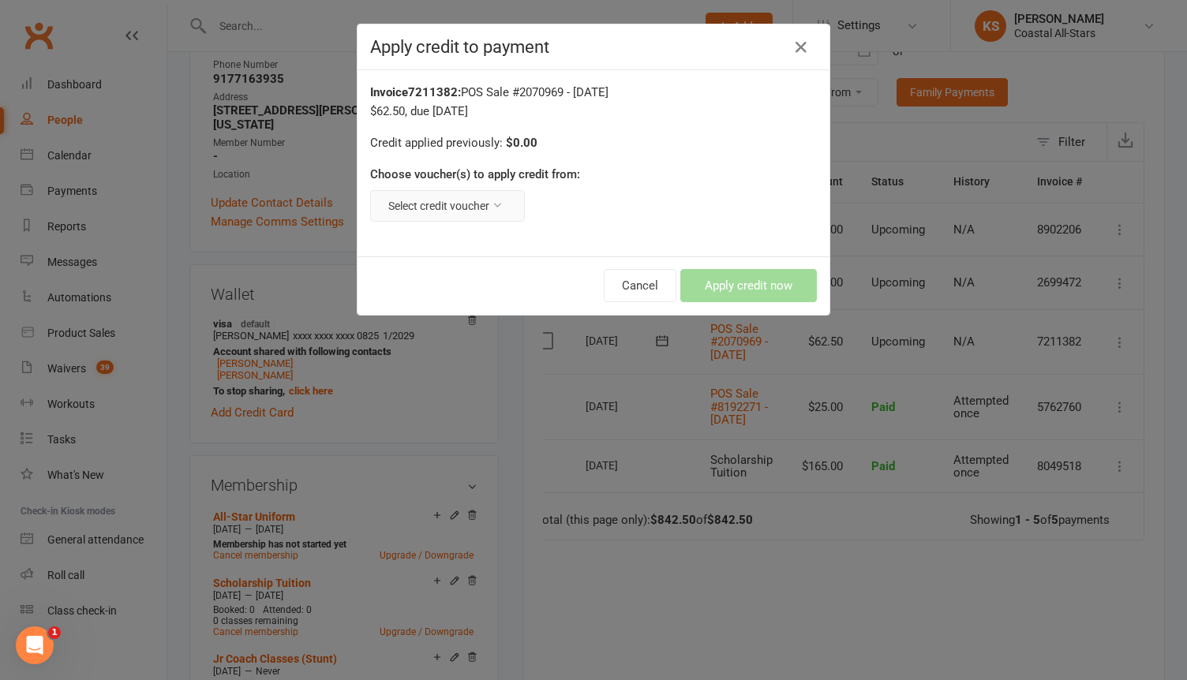
click at [481, 204] on button "Select credit voucher" at bounding box center [447, 206] width 155 height 32
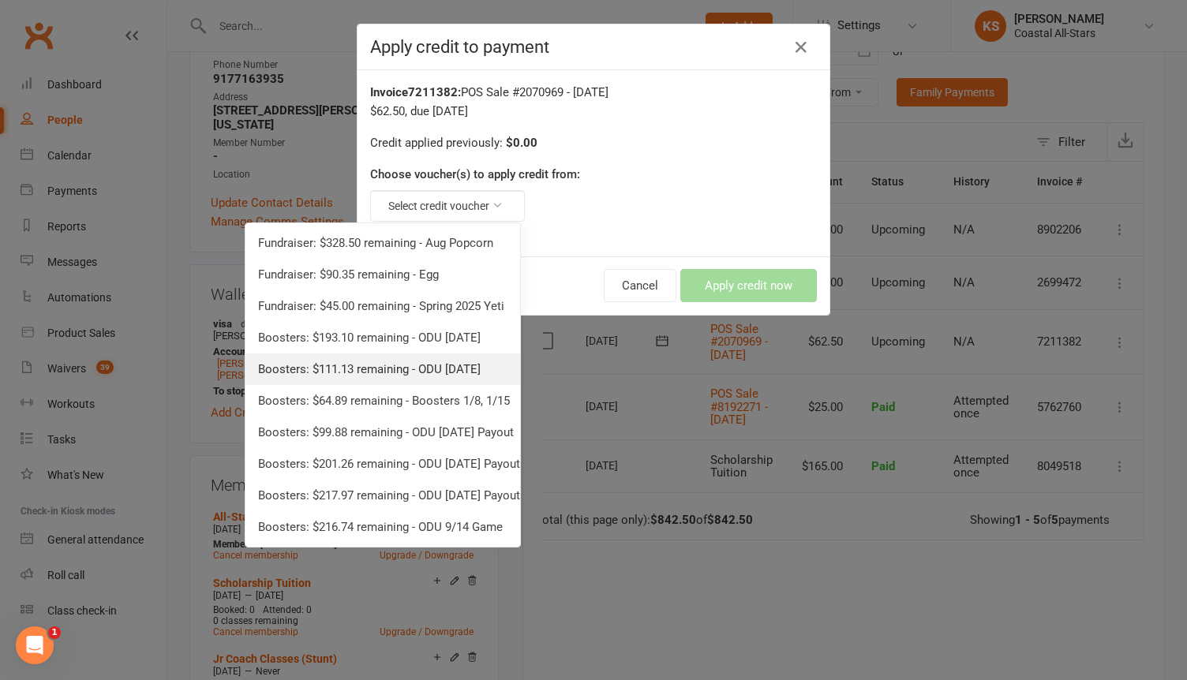
click at [384, 375] on link "Boosters: $111.13 remaining - ODU [DATE]" at bounding box center [383, 370] width 275 height 32
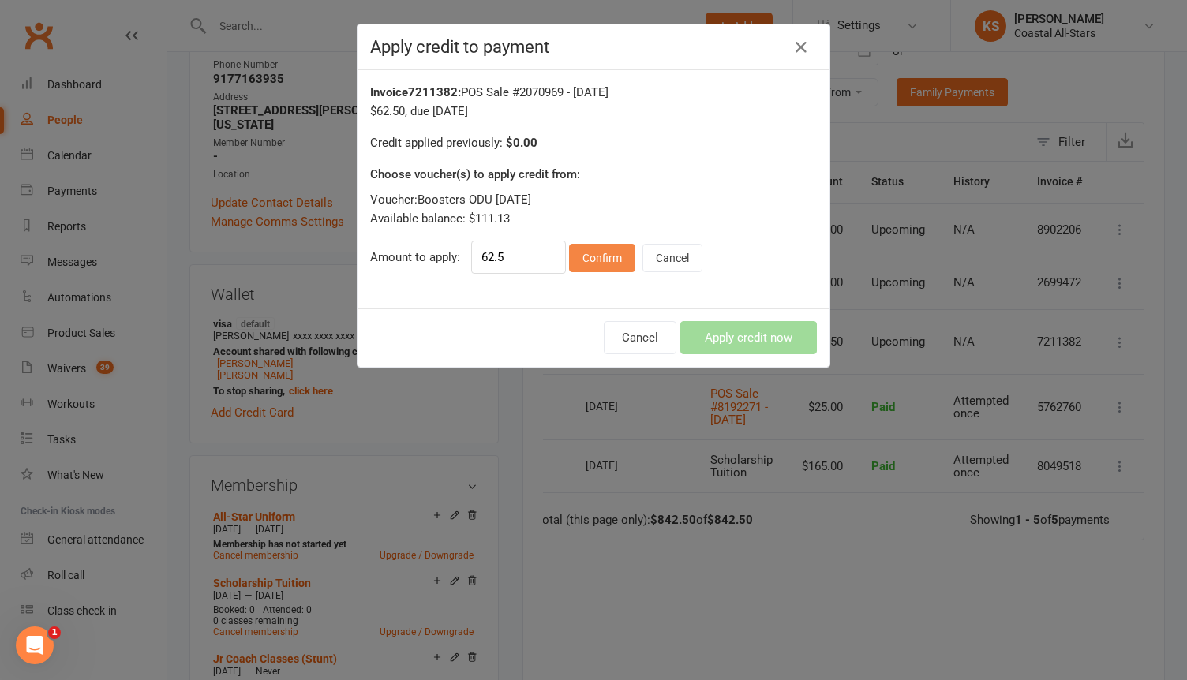
click at [592, 260] on button "Confirm" at bounding box center [602, 258] width 66 height 28
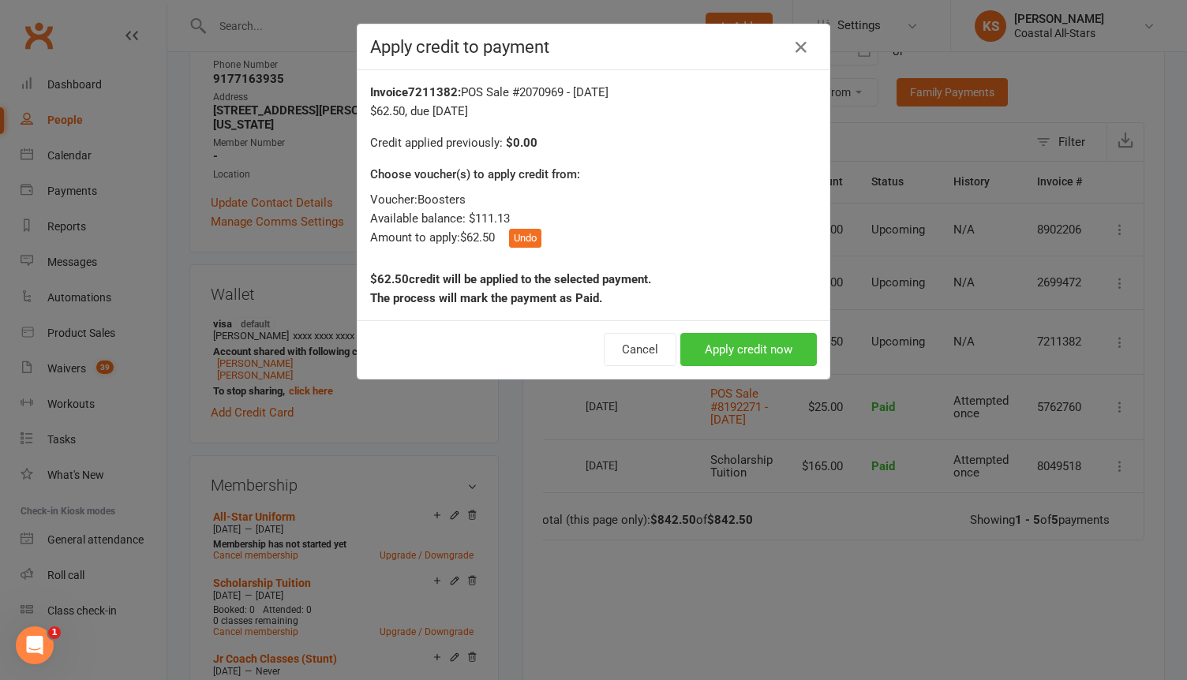
click at [725, 358] on button "Apply credit now" at bounding box center [748, 349] width 137 height 33
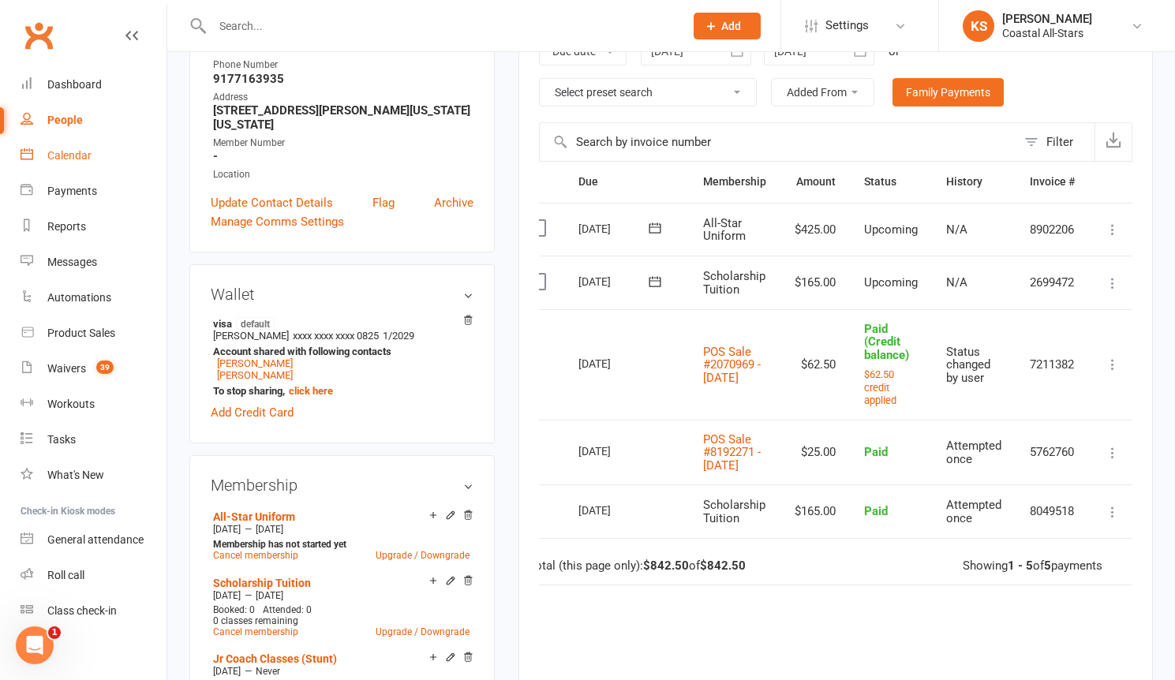
click at [62, 155] on div "Calendar" at bounding box center [69, 155] width 44 height 13
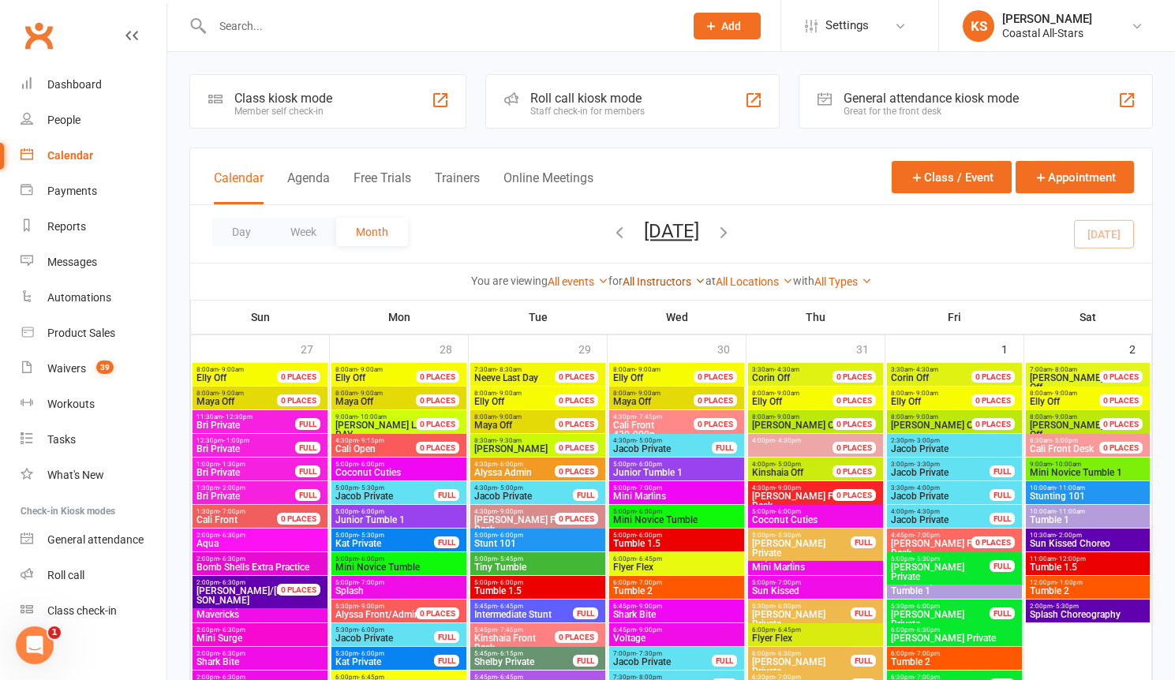
click at [647, 287] on link "All Instructors" at bounding box center [664, 282] width 83 height 13
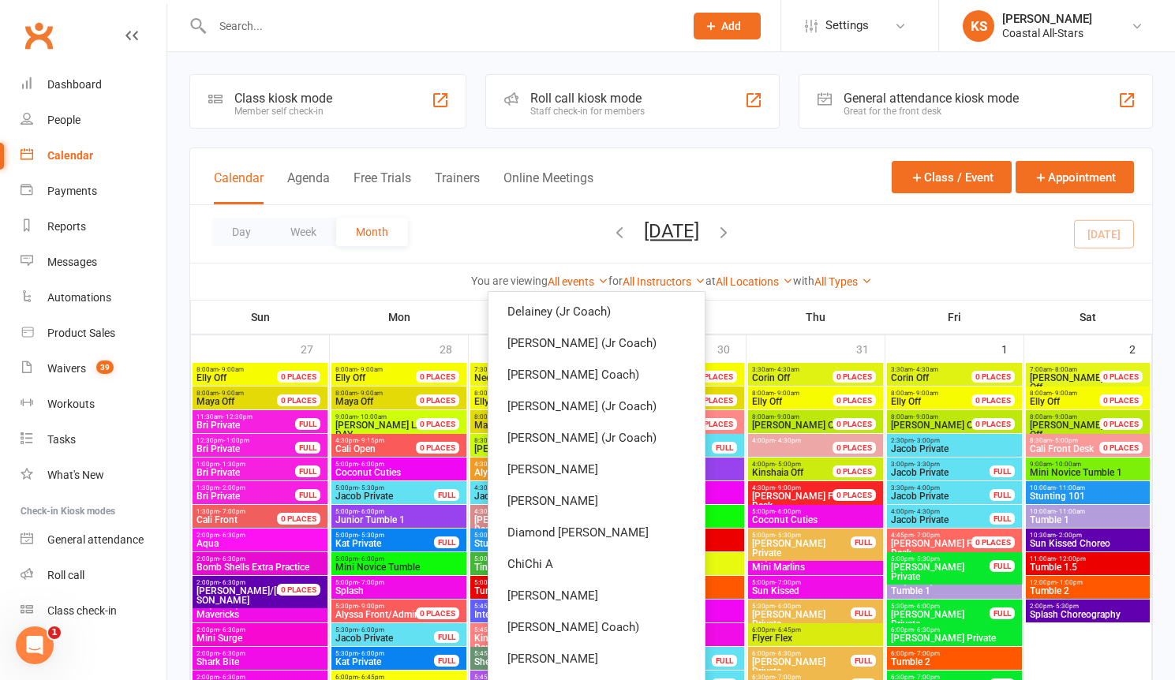
click at [442, 265] on div "You are viewing All events All events Empty events Full events Non-empty events…" at bounding box center [671, 281] width 962 height 36
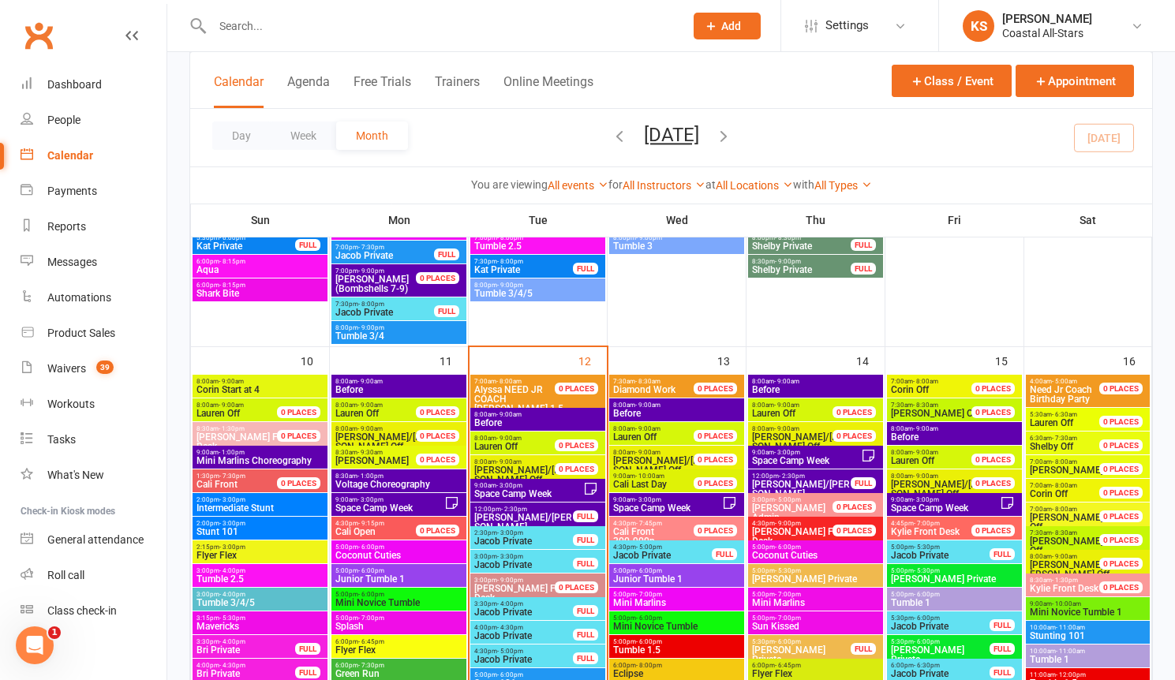
scroll to position [1253, 0]
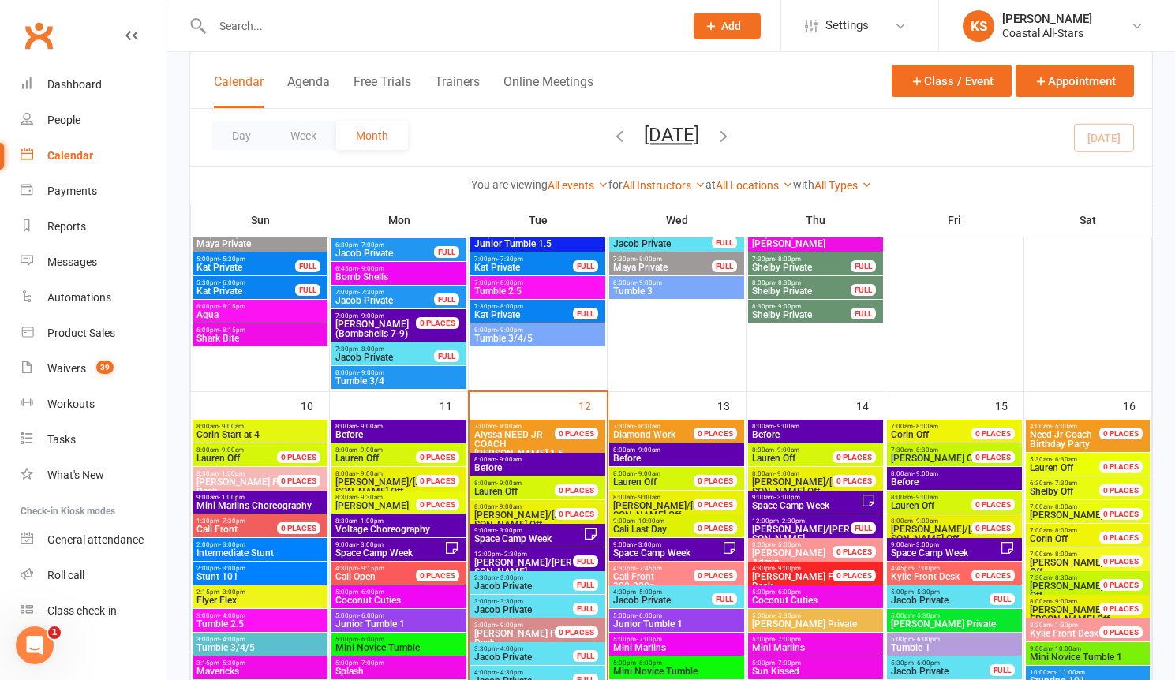
click at [527, 443] on span "[PERSON_NAME] COACH [PERSON_NAME] 1.5" at bounding box center [524, 444] width 100 height 28
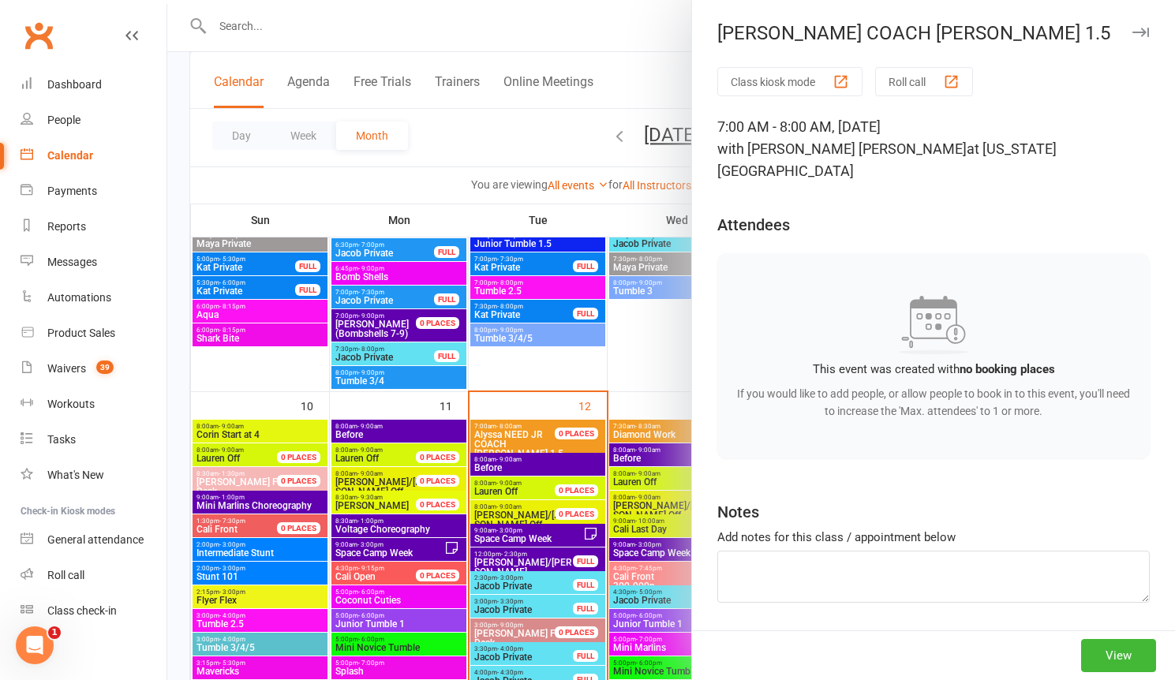
click at [647, 364] on div at bounding box center [671, 340] width 1008 height 680
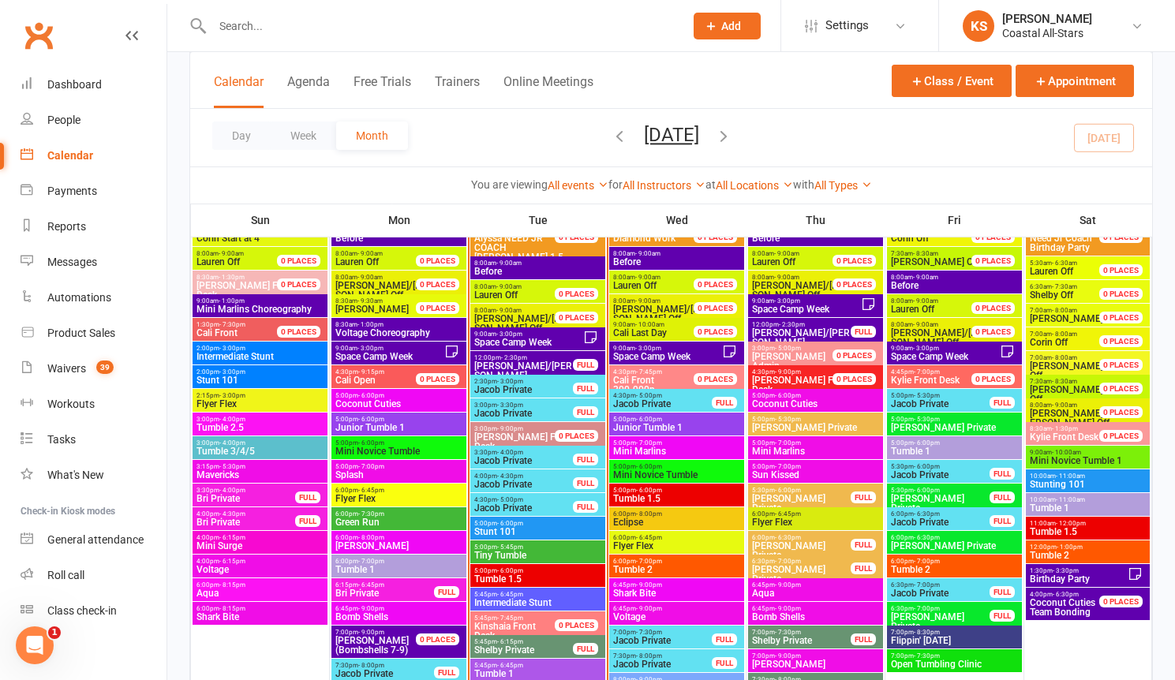
scroll to position [1394, 0]
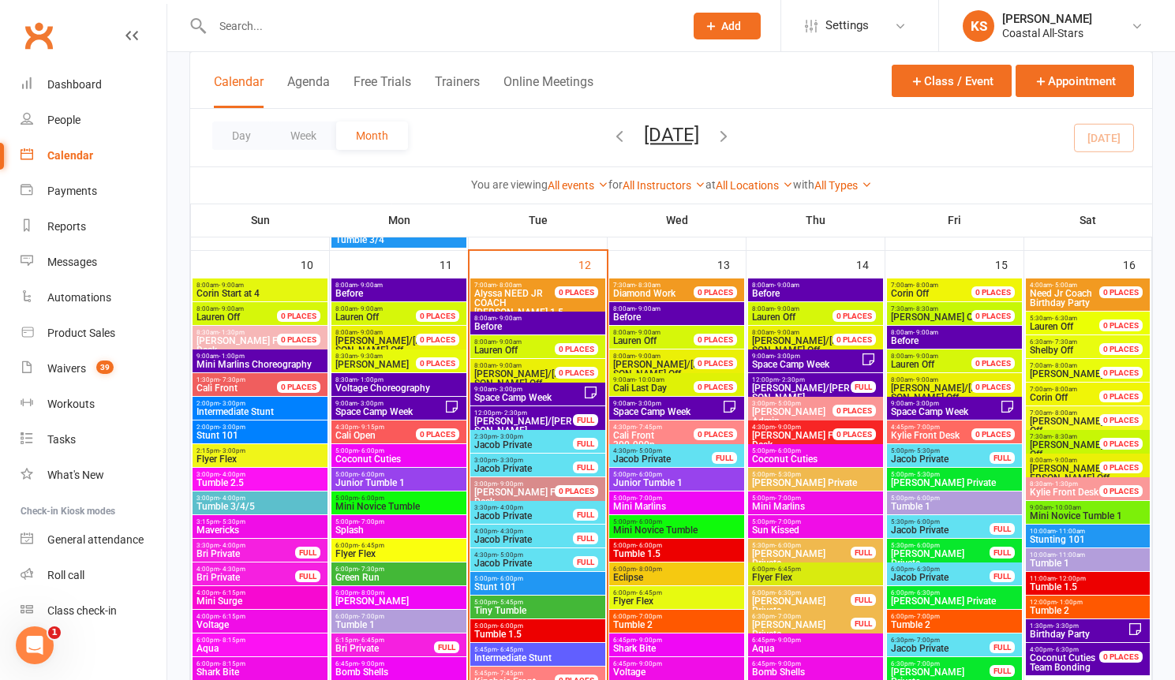
click at [542, 292] on span "Alyssa NEED JR" at bounding box center [508, 293] width 69 height 11
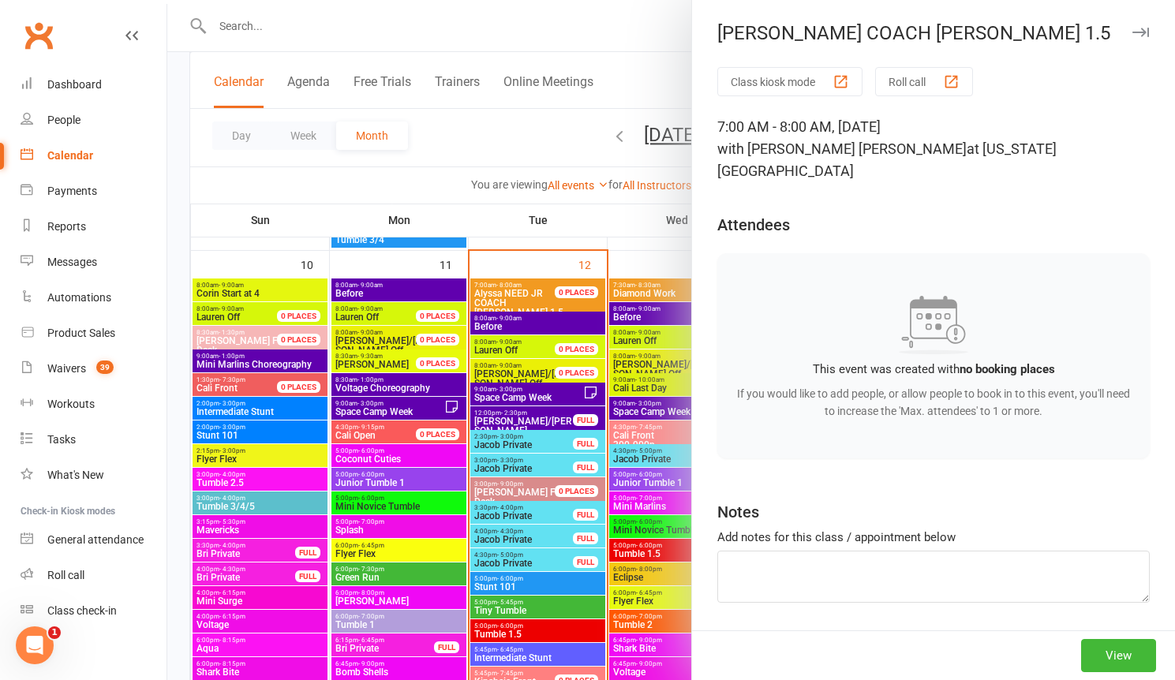
click at [638, 261] on div at bounding box center [671, 340] width 1008 height 680
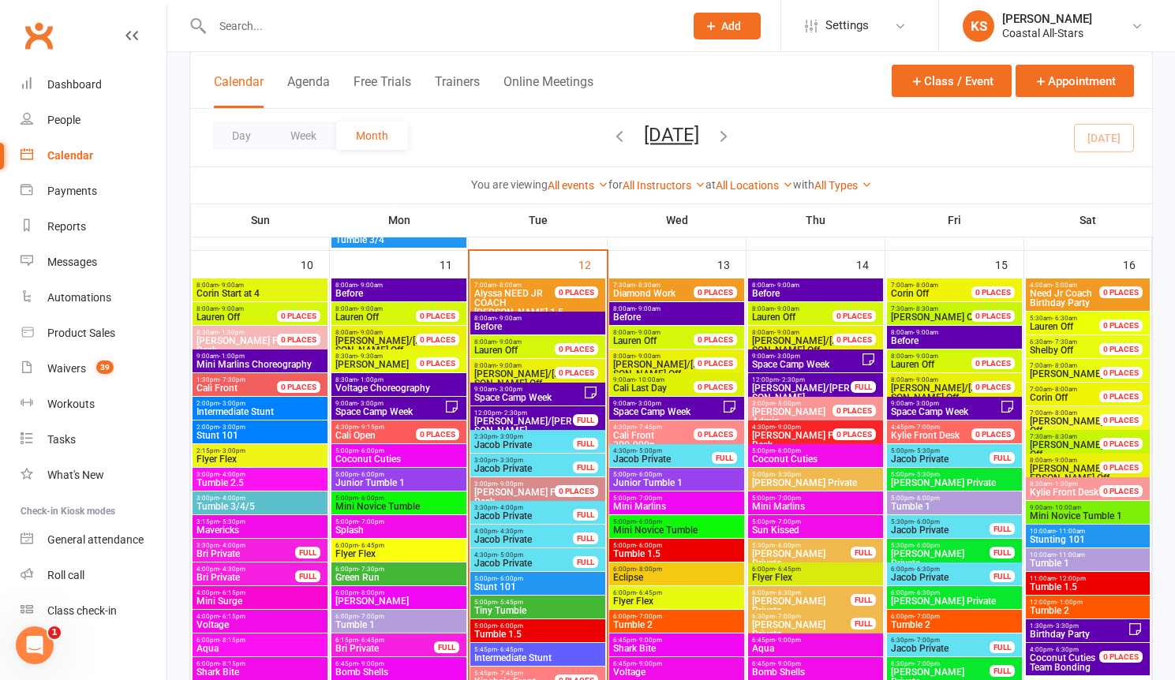
click at [515, 628] on span "- 6:00pm" at bounding box center [510, 626] width 26 height 7
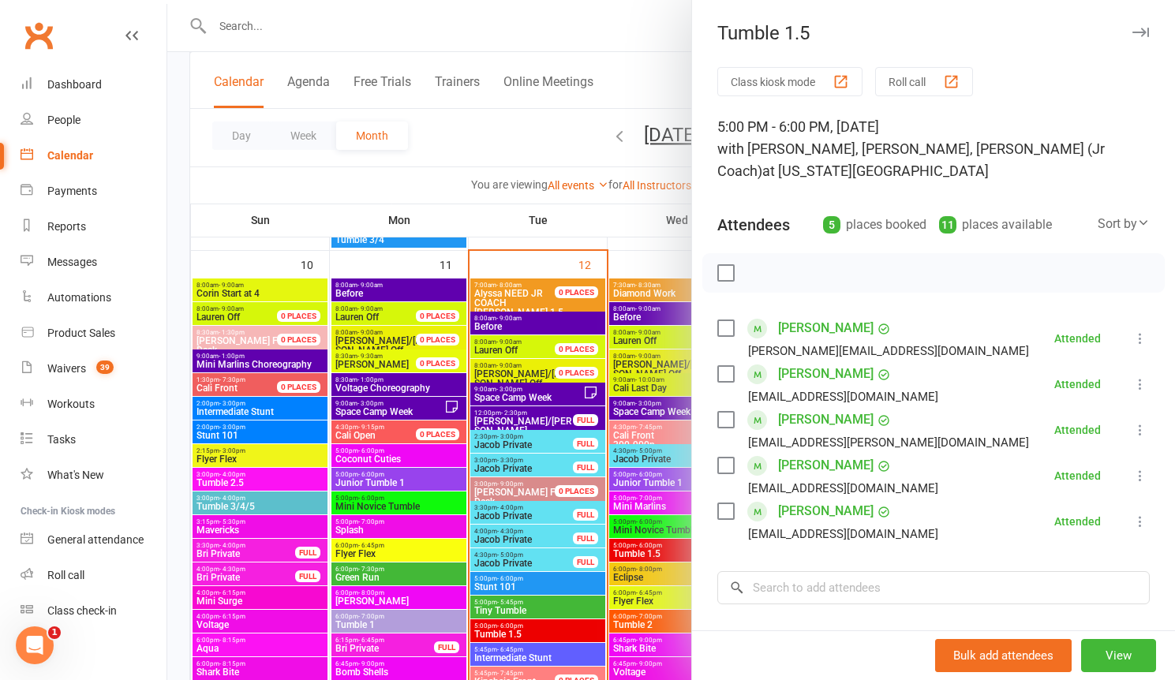
click at [654, 243] on div at bounding box center [671, 340] width 1008 height 680
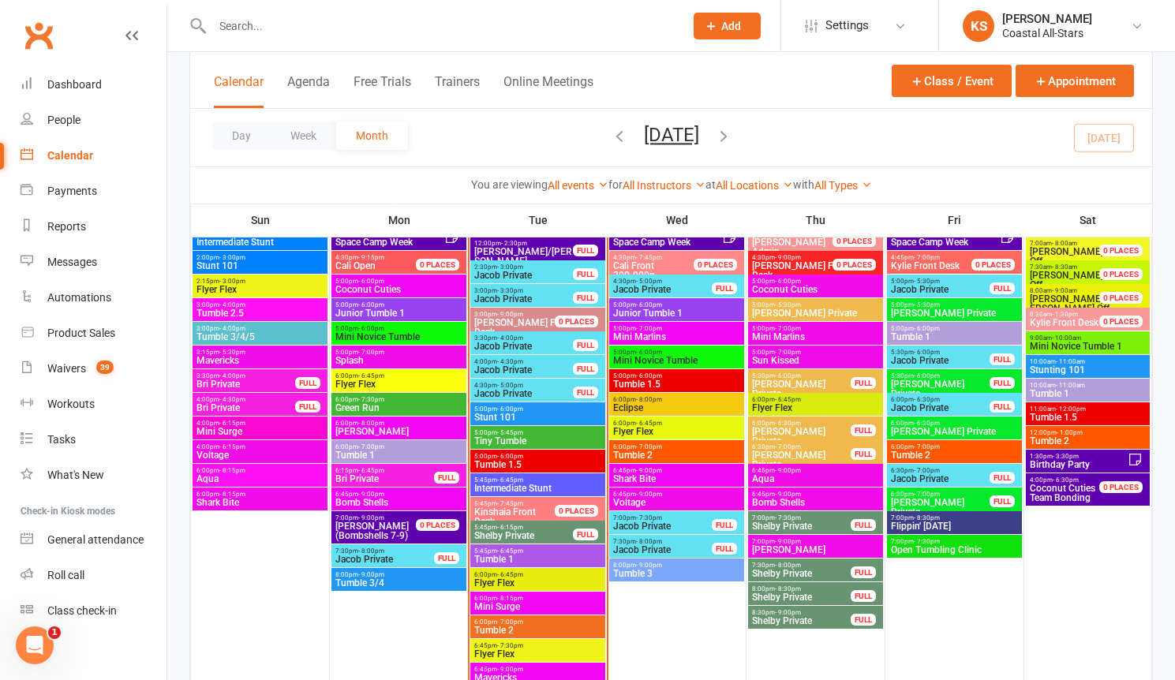
scroll to position [1577, 0]
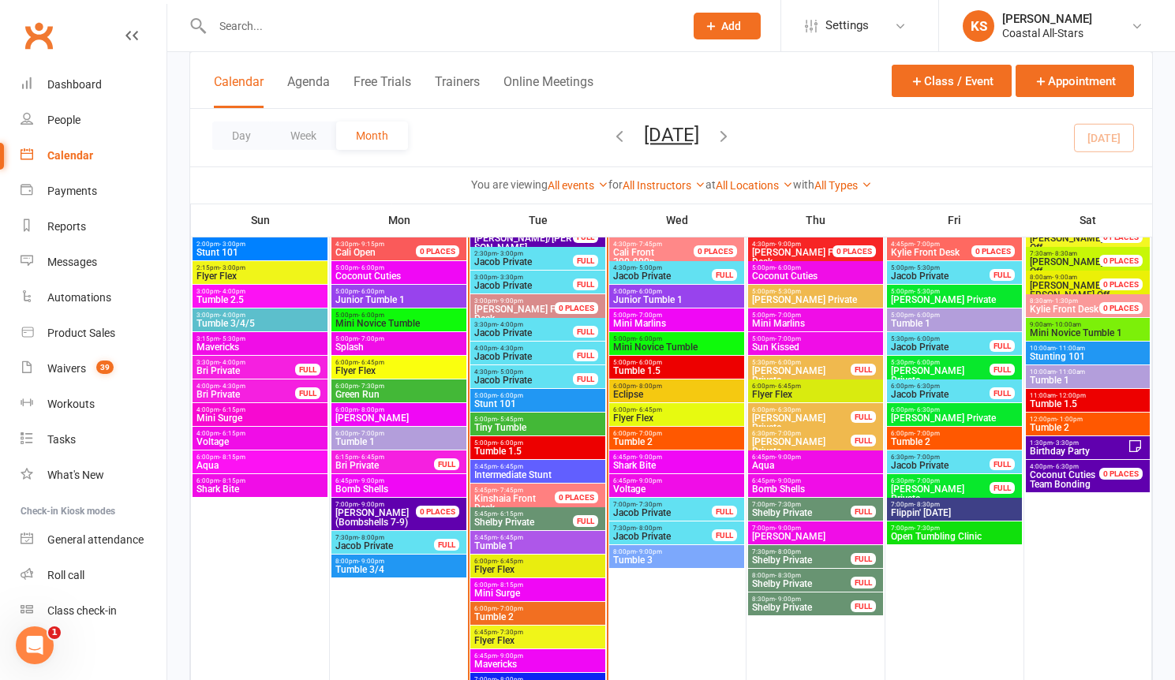
click at [518, 546] on span "Tumble 1" at bounding box center [538, 546] width 129 height 9
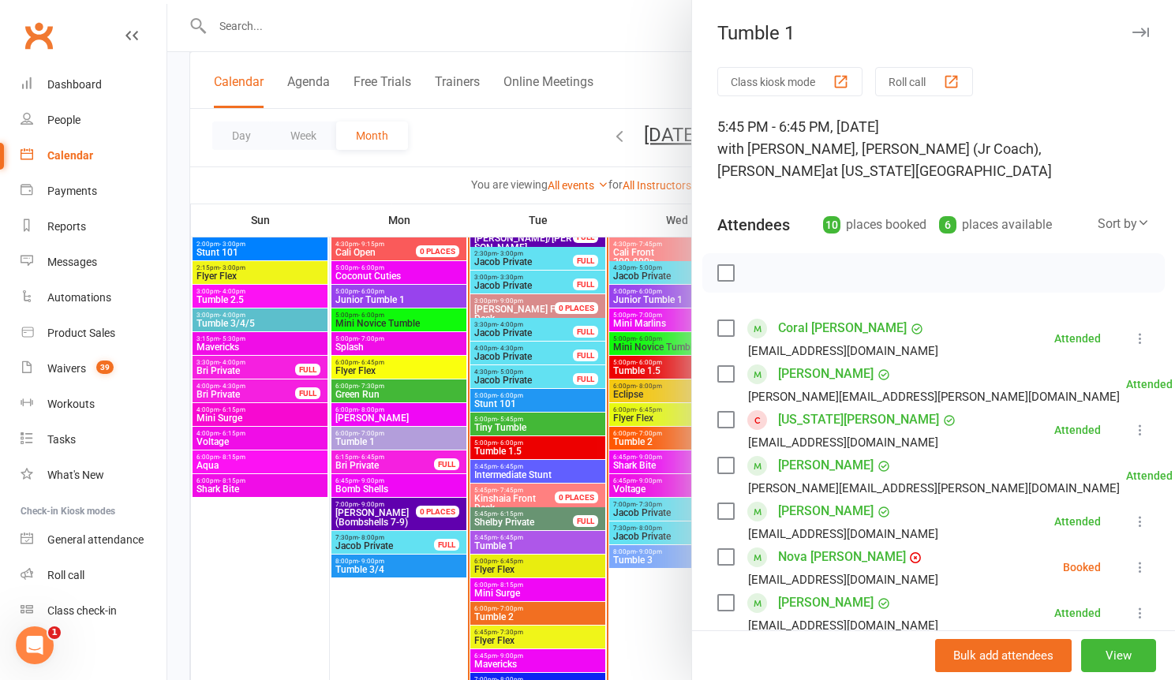
click at [320, 640] on div at bounding box center [671, 340] width 1008 height 680
